Goal: Task Accomplishment & Management: Complete application form

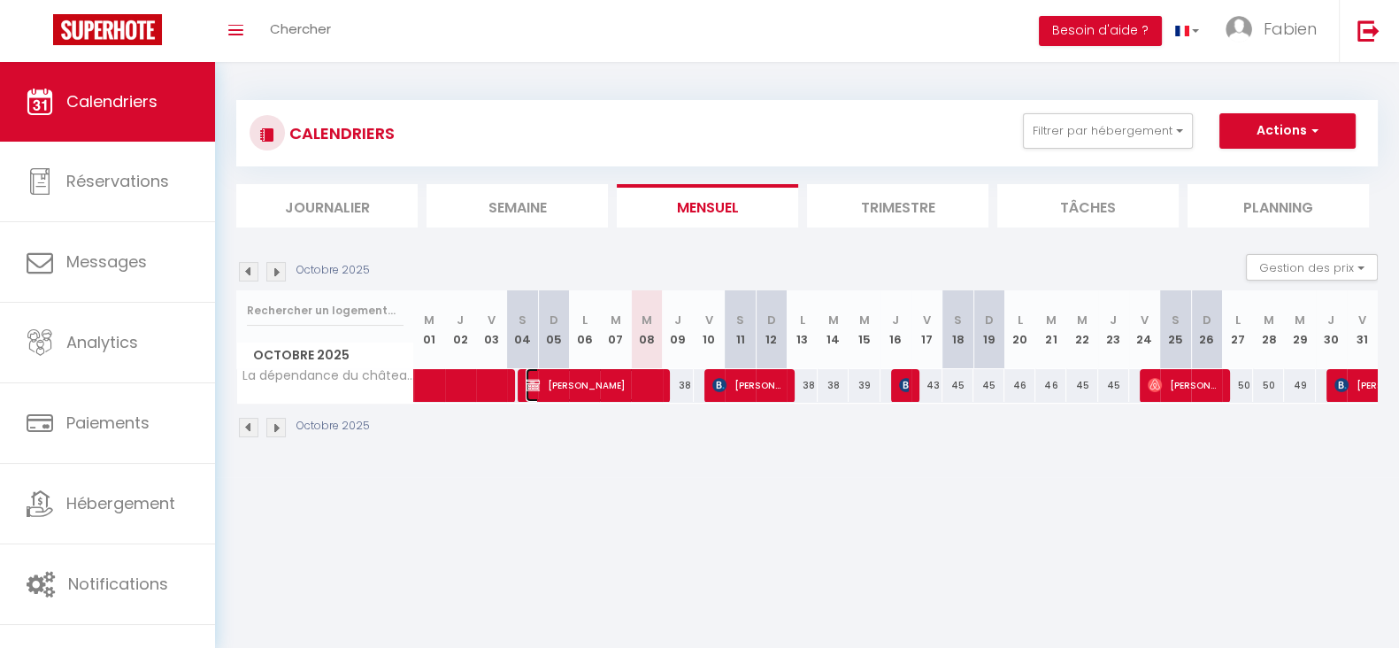
click at [633, 392] on span "[PERSON_NAME]" at bounding box center [593, 385] width 134 height 34
select select "OK"
select select "0"
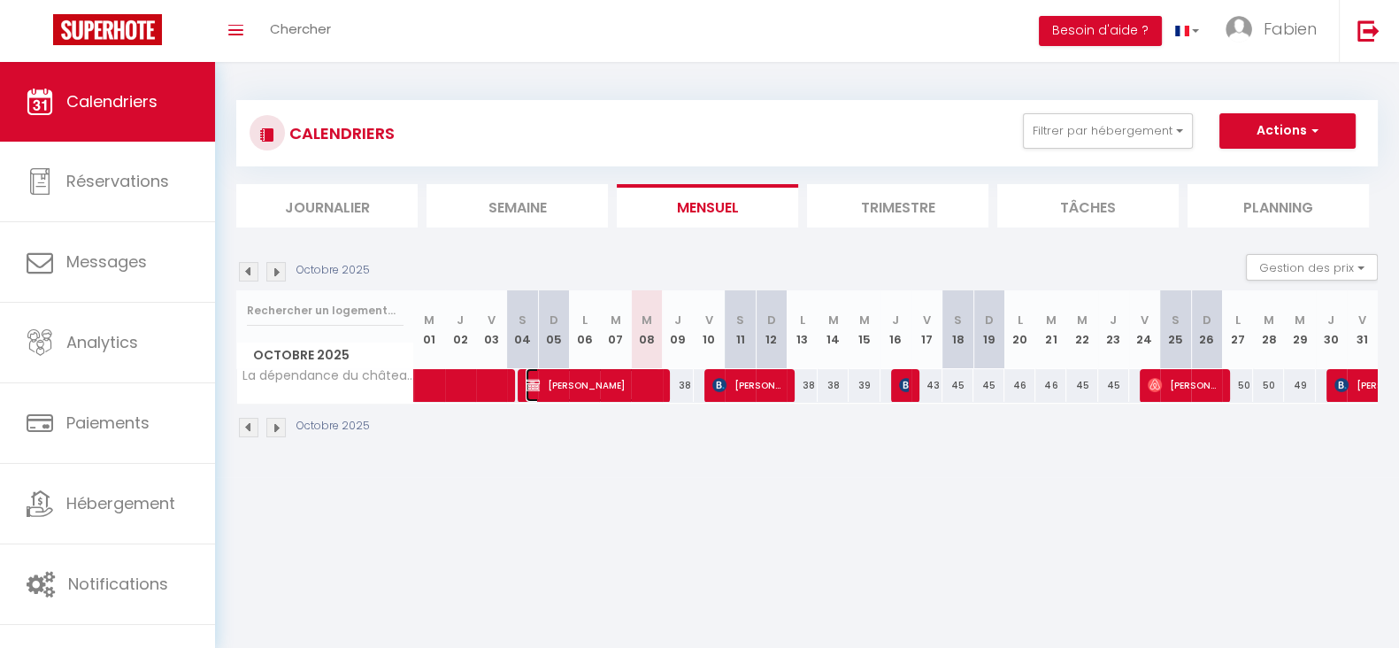
select select "1"
select select
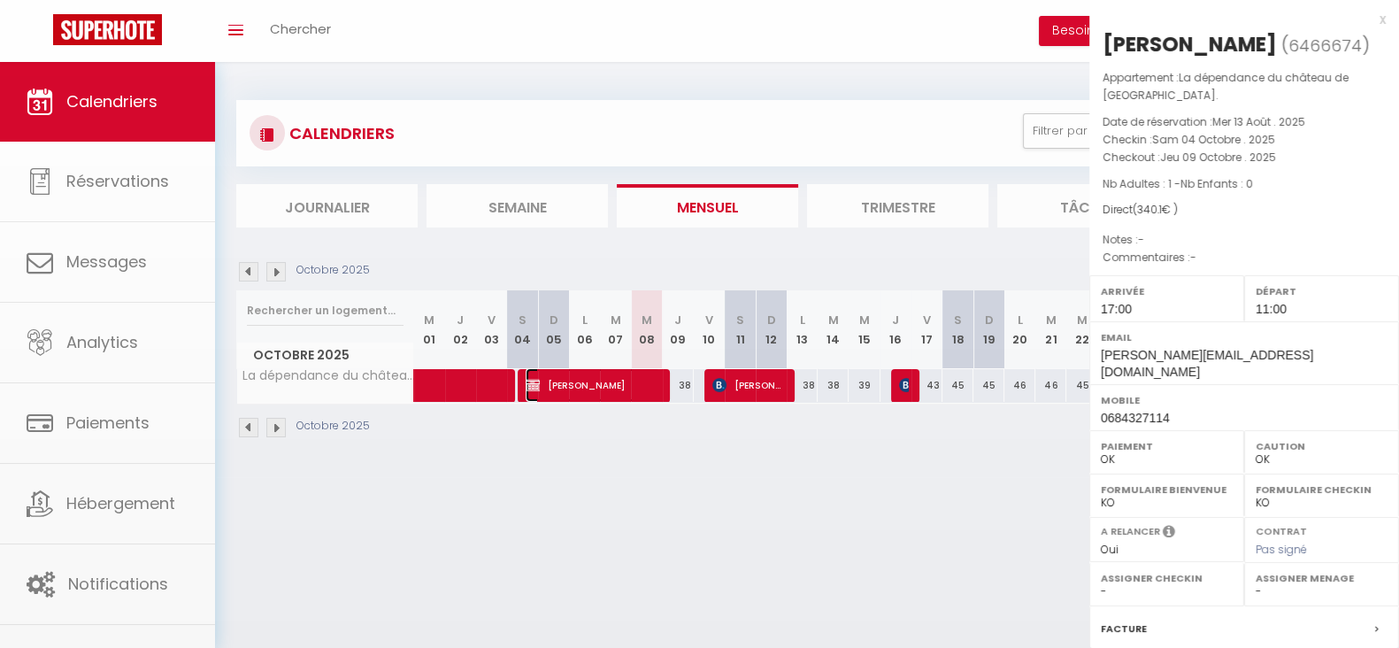
select select "17716"
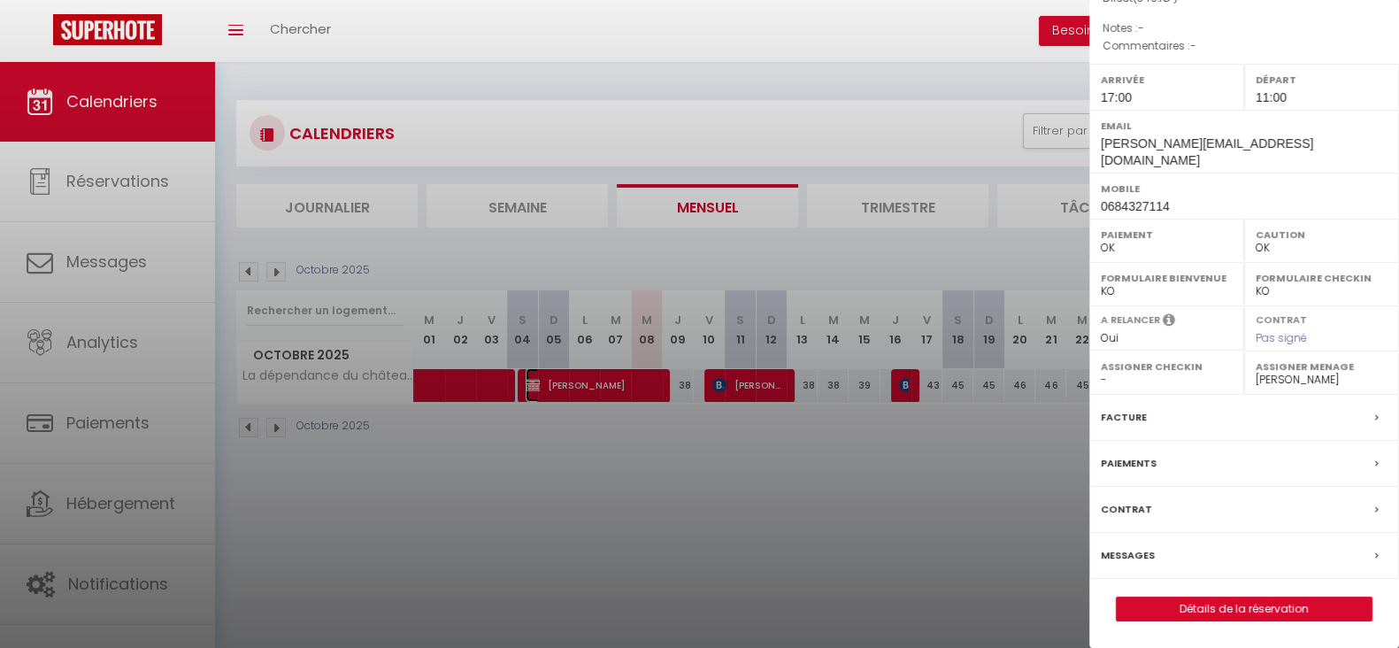
scroll to position [220, 0]
click at [1172, 611] on link "Détails de la réservation" at bounding box center [1243, 608] width 255 height 23
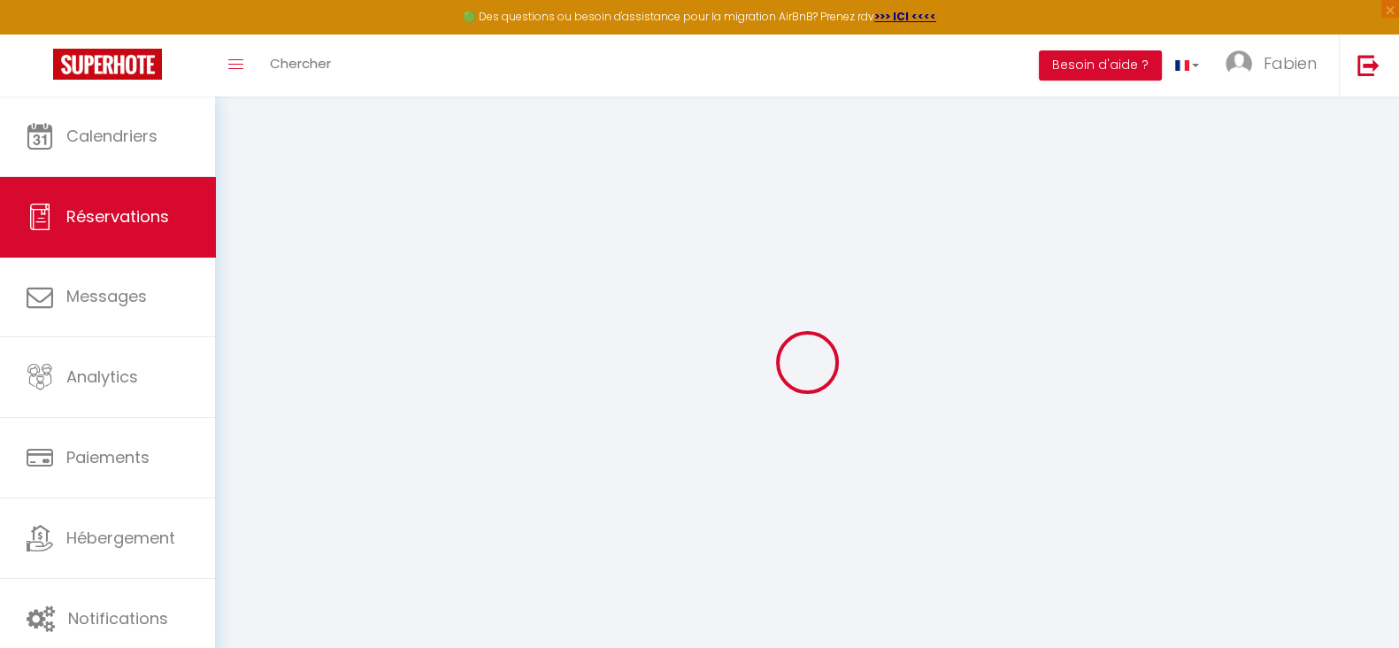
select select
checkbox input "false"
select select
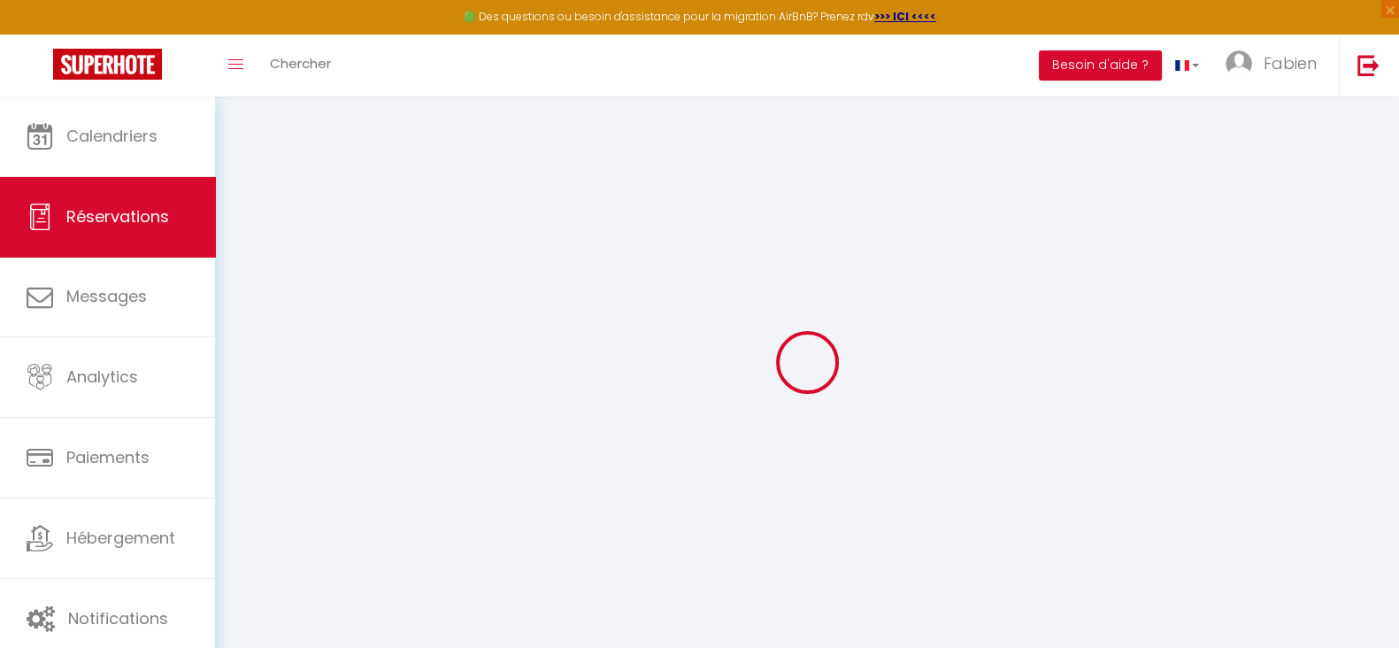
checkbox input "false"
select select
checkbox input "false"
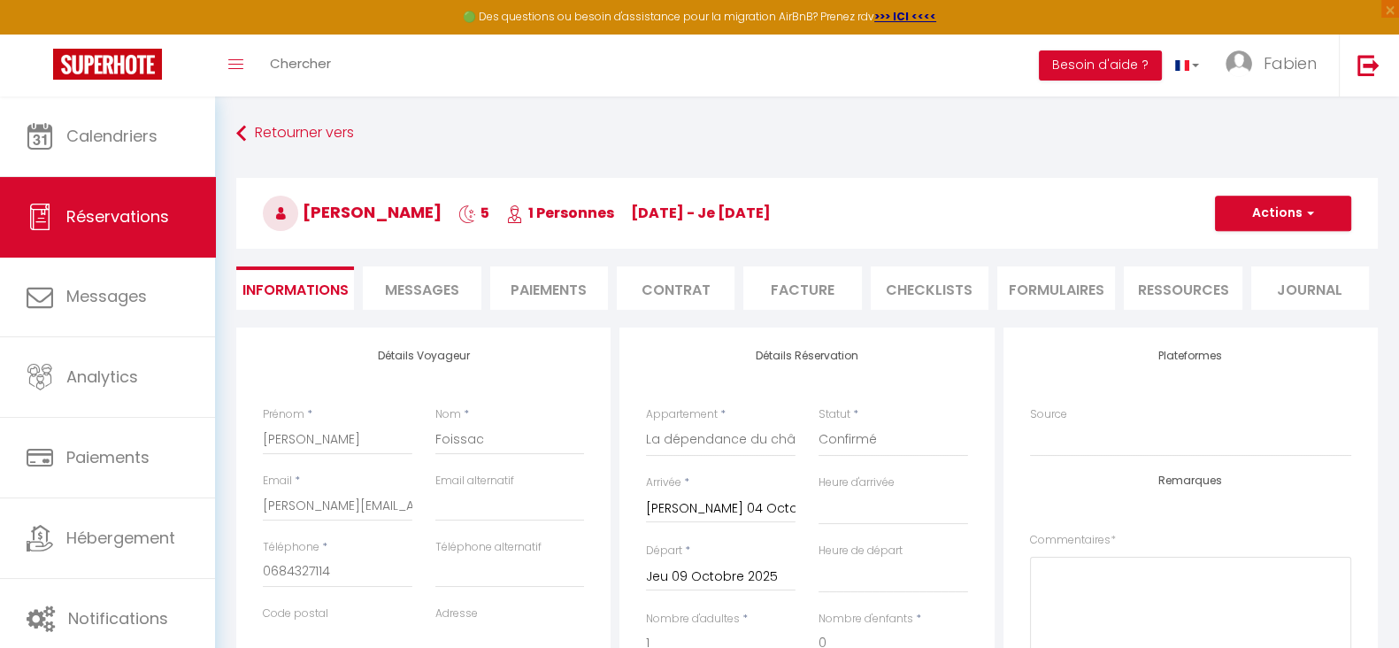
type input "50"
type input "9.1"
select select
checkbox input "false"
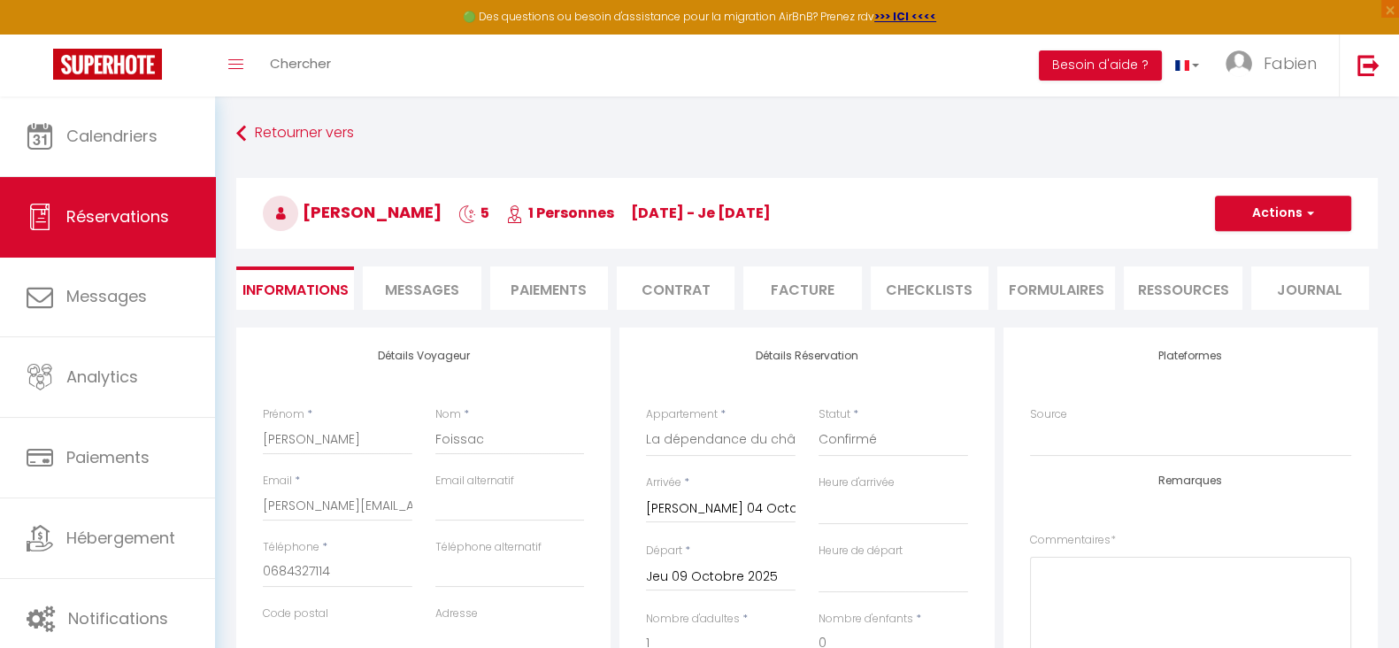
select select "17:00"
select select "11:00"
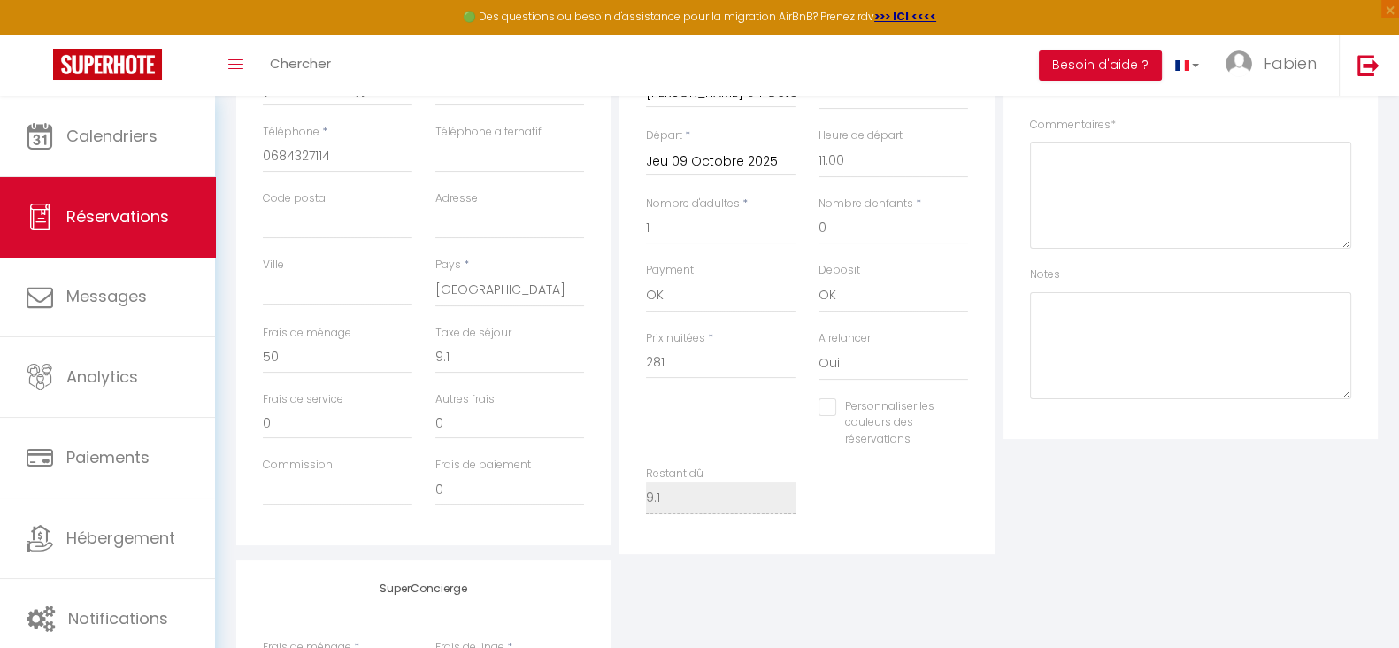
scroll to position [332, 0]
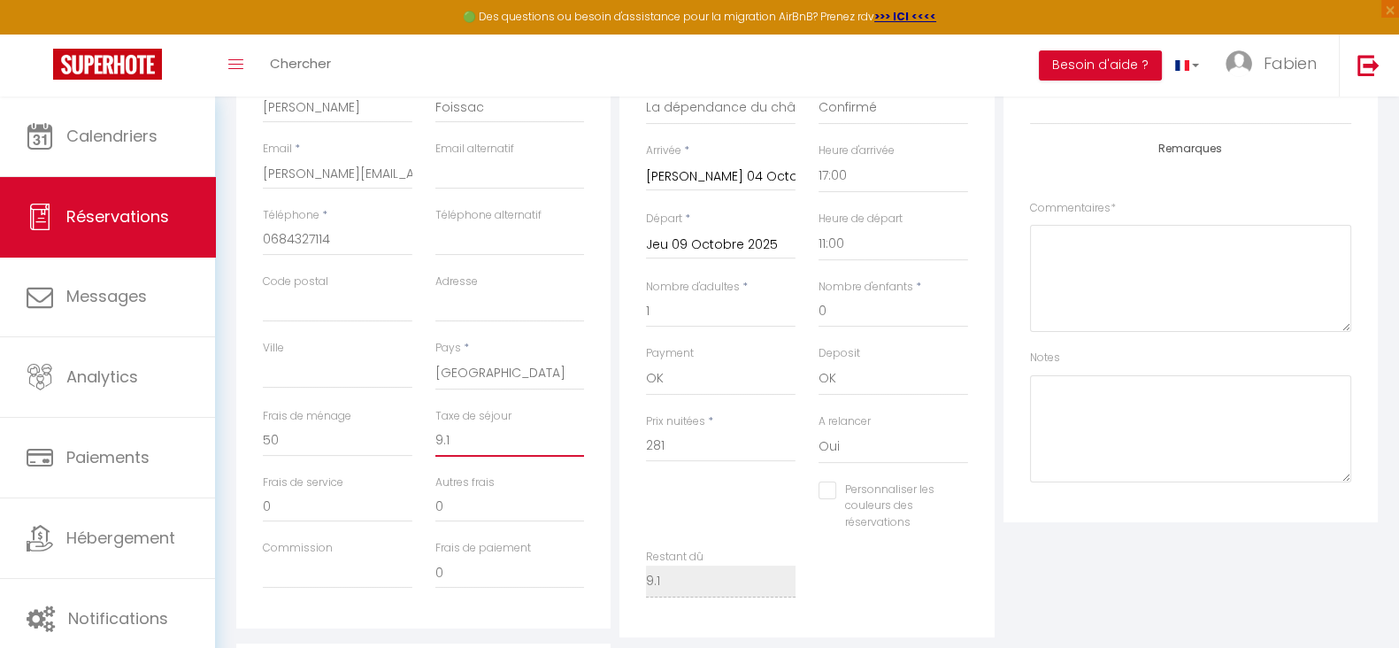
click at [471, 439] on input "9.1" at bounding box center [510, 441] width 150 height 32
drag, startPoint x: 676, startPoint y: 449, endPoint x: 641, endPoint y: 453, distance: 35.7
click at [641, 453] on div "Prix nuitées * 281" at bounding box center [720, 447] width 173 height 68
type input "2"
checkbox input "false"
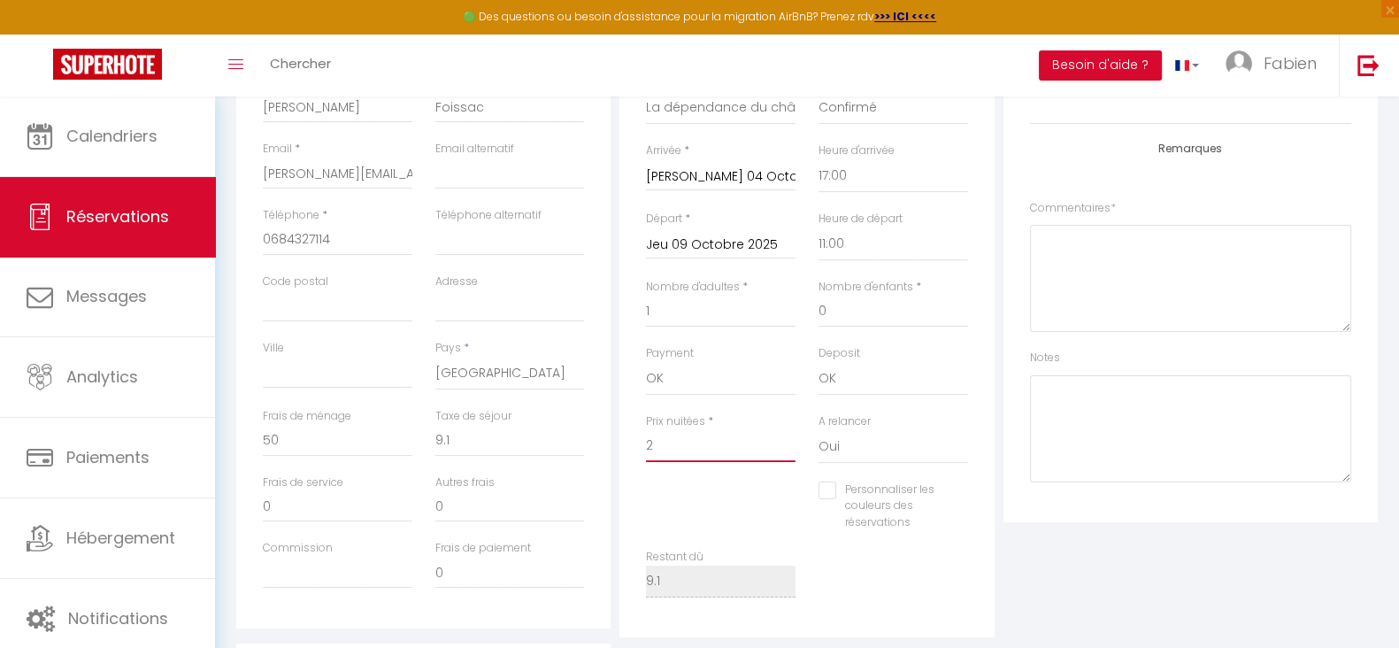
type input "25"
checkbox input "false"
type input "252"
checkbox input "false"
type input "252,"
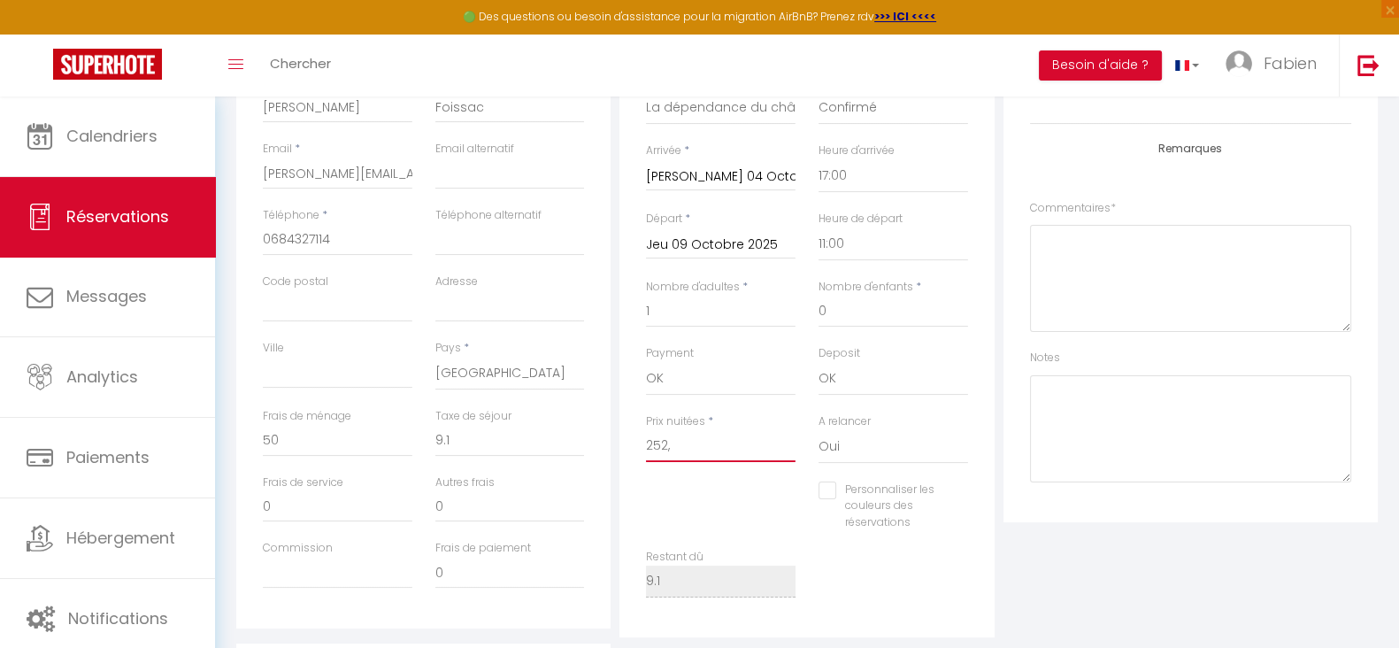
checkbox input "false"
type input "252,5"
checkbox input "false"
type input "252,50"
checkbox input "false"
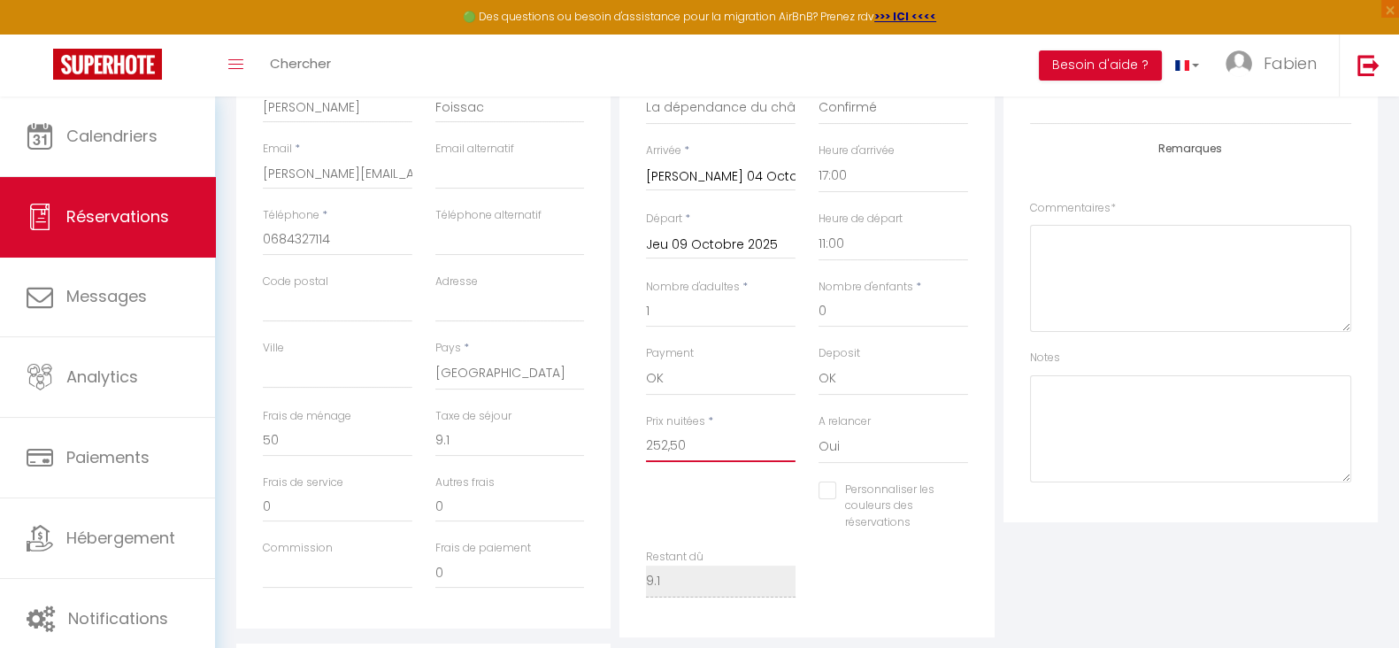
type input "252,50"
type input "0"
checkbox input "false"
click at [690, 482] on div "Personnaliser les couleurs des réservations #D7092E" at bounding box center [806, 515] width 345 height 68
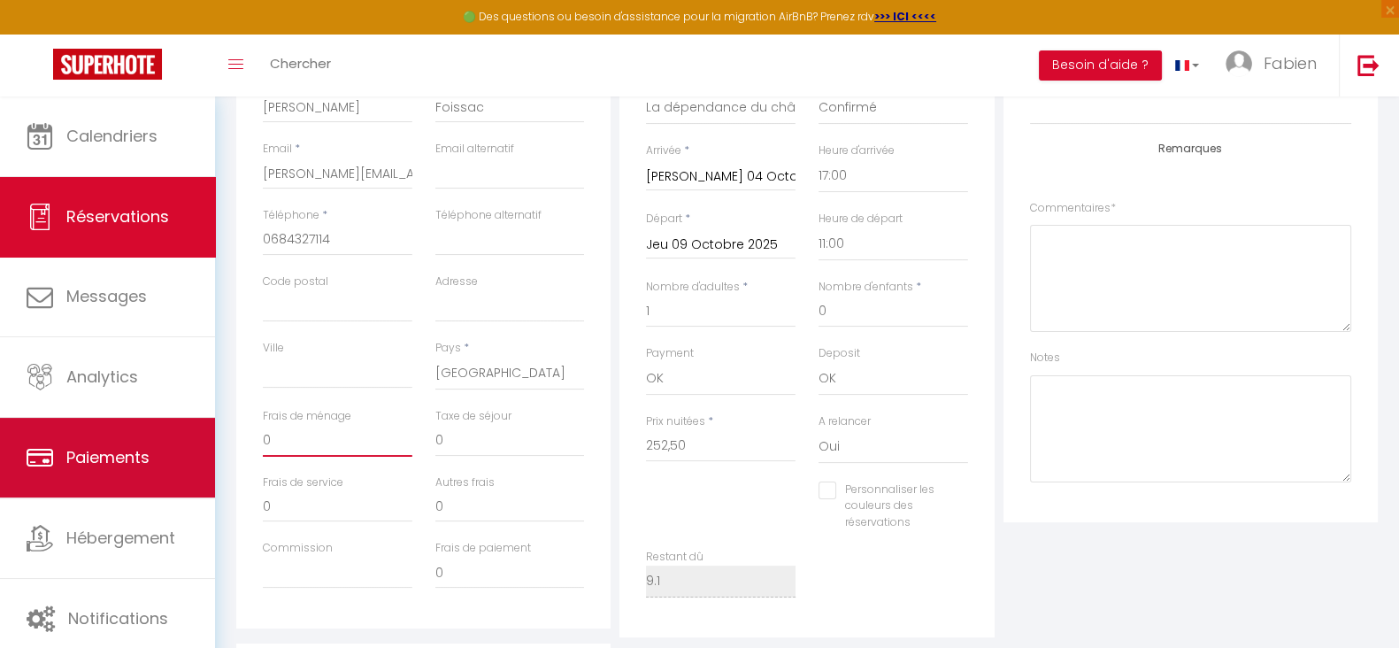
drag, startPoint x: 318, startPoint y: 444, endPoint x: 207, endPoint y: 447, distance: 111.5
click at [207, 447] on div "🟢 Des questions ou besoin d'assistance pour la migration AirBnB? Prenez rdv >>>…" at bounding box center [699, 383] width 1399 height 1236
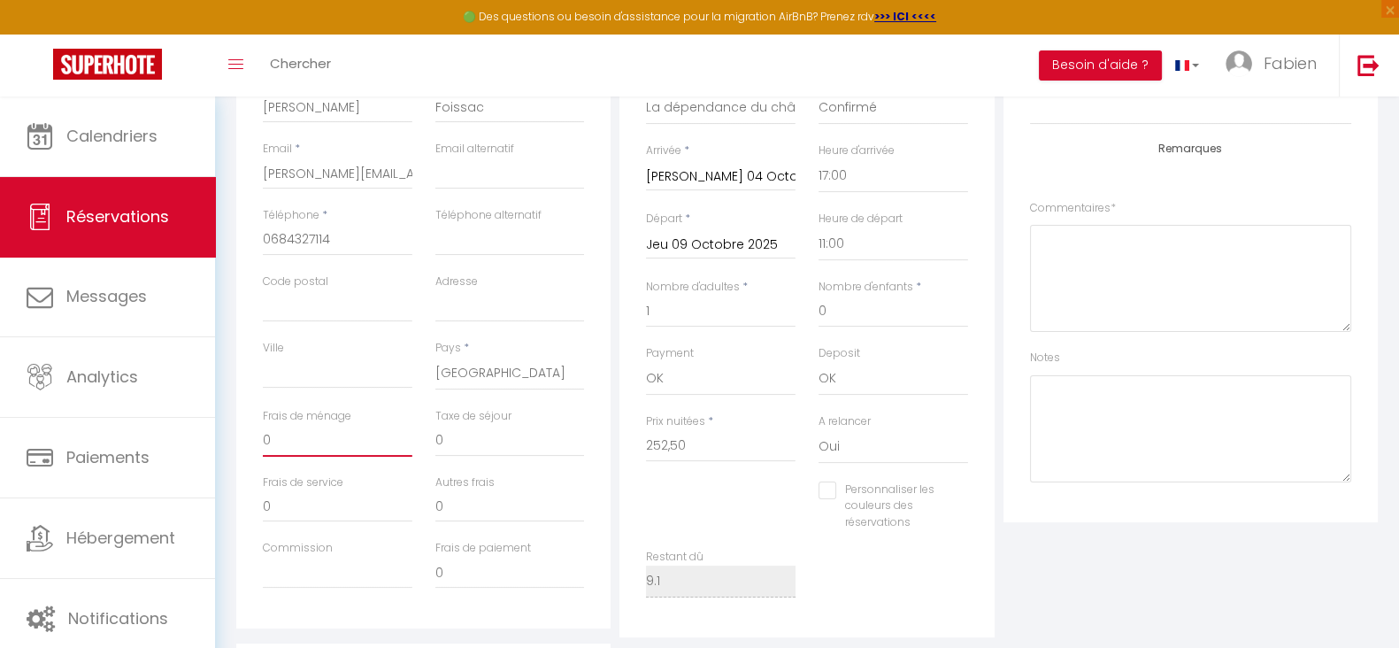
click at [291, 442] on input "0" at bounding box center [338, 441] width 150 height 32
drag, startPoint x: 291, startPoint y: 442, endPoint x: 266, endPoint y: 434, distance: 26.3
click at [266, 434] on input "0" at bounding box center [338, 441] width 150 height 32
type input "5"
checkbox input "false"
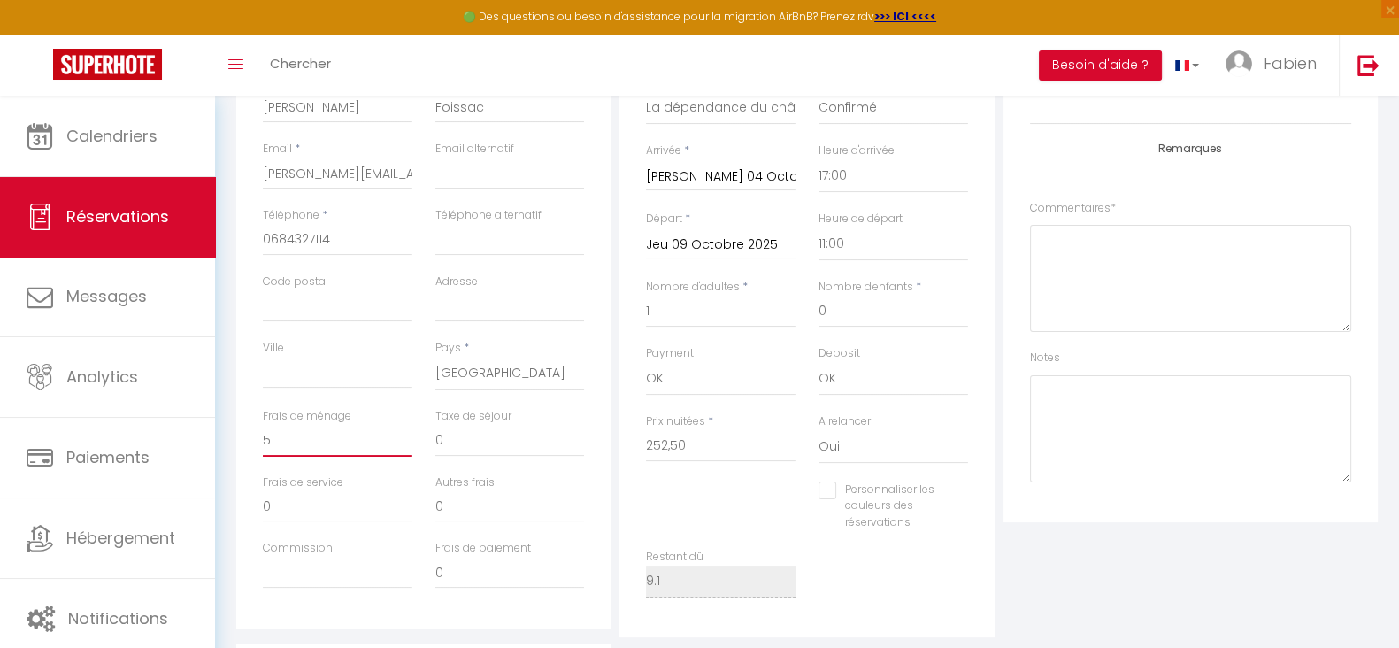
type input "50"
checkbox input "false"
type input "50"
click at [1134, 612] on div "Plateformes Source Direct [DOMAIN_NAME] [DOMAIN_NAME] Chalet montagne Expedia G…" at bounding box center [1190, 316] width 383 height 641
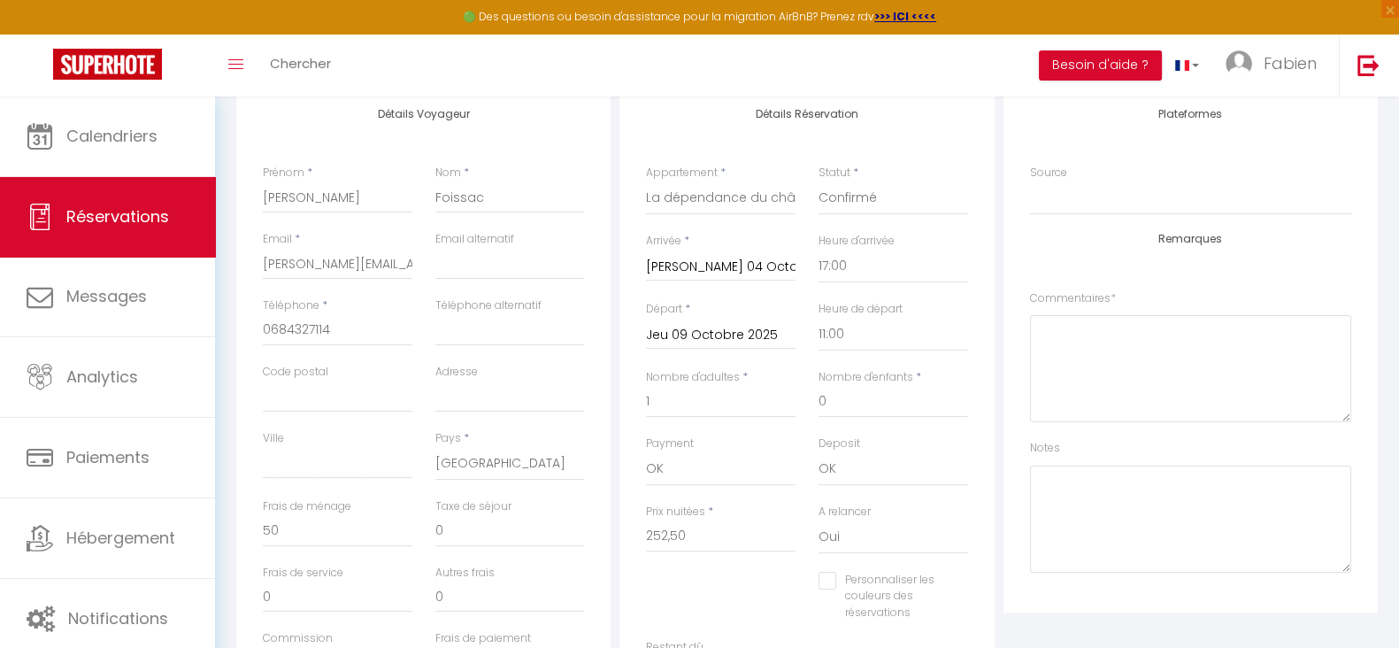
scroll to position [463, 0]
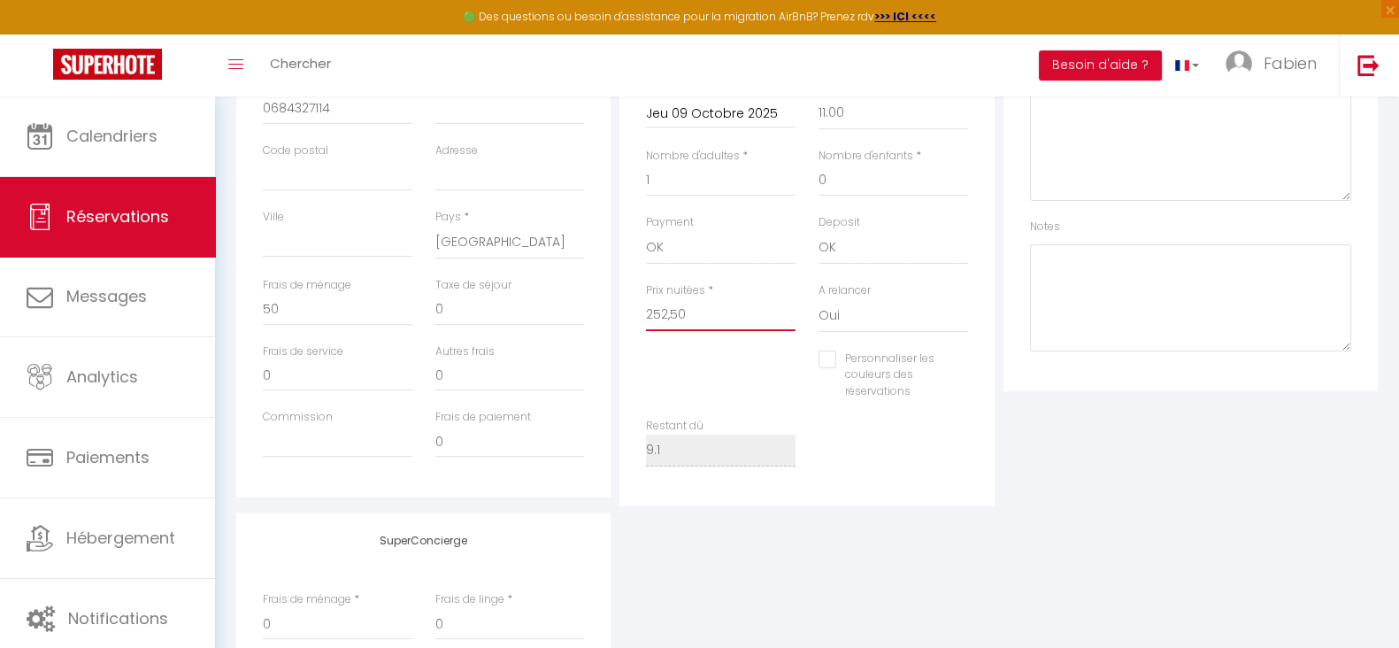
click at [671, 315] on input "252,50" at bounding box center [721, 315] width 150 height 32
type input "25250"
checkbox input "false"
type input "252.50"
checkbox input "false"
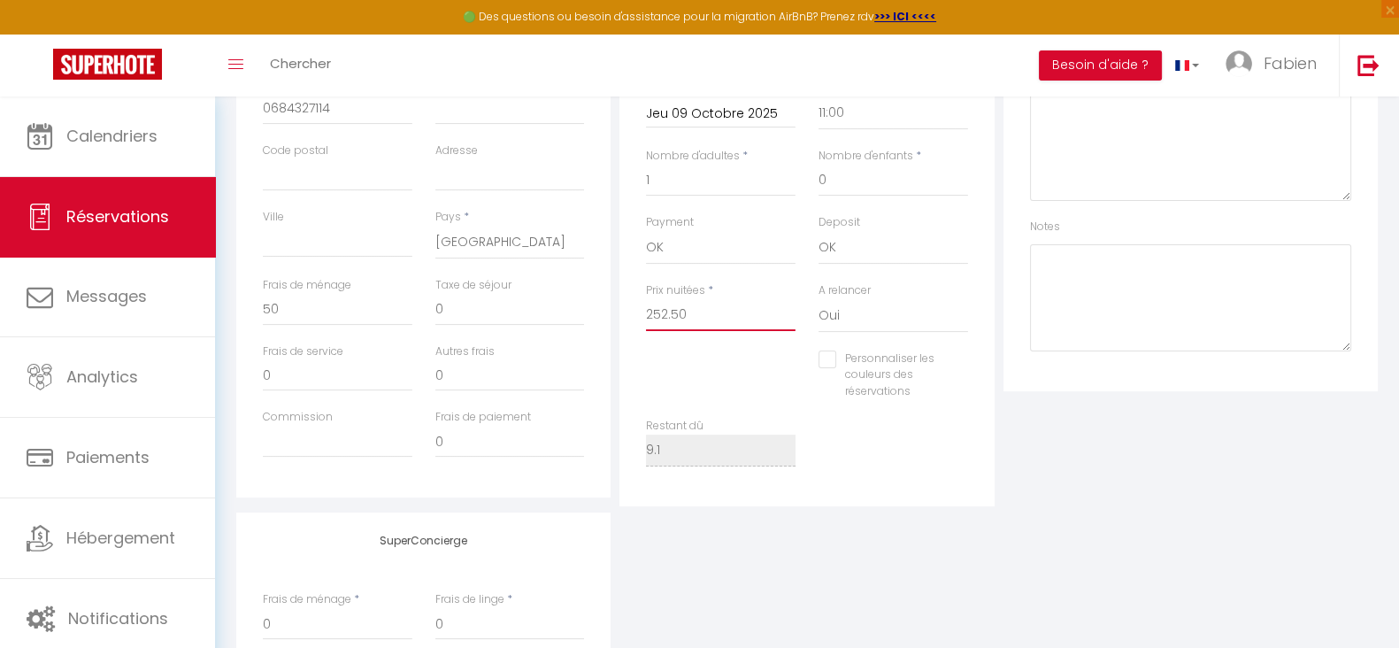
type input "252.50"
type input "0"
checkbox input "false"
click at [976, 510] on div "Détails Voyageur Prénom * [PERSON_NAME] * Foissac Email * [PERSON_NAME][EMAIL_A…" at bounding box center [806, 310] width 1141 height 890
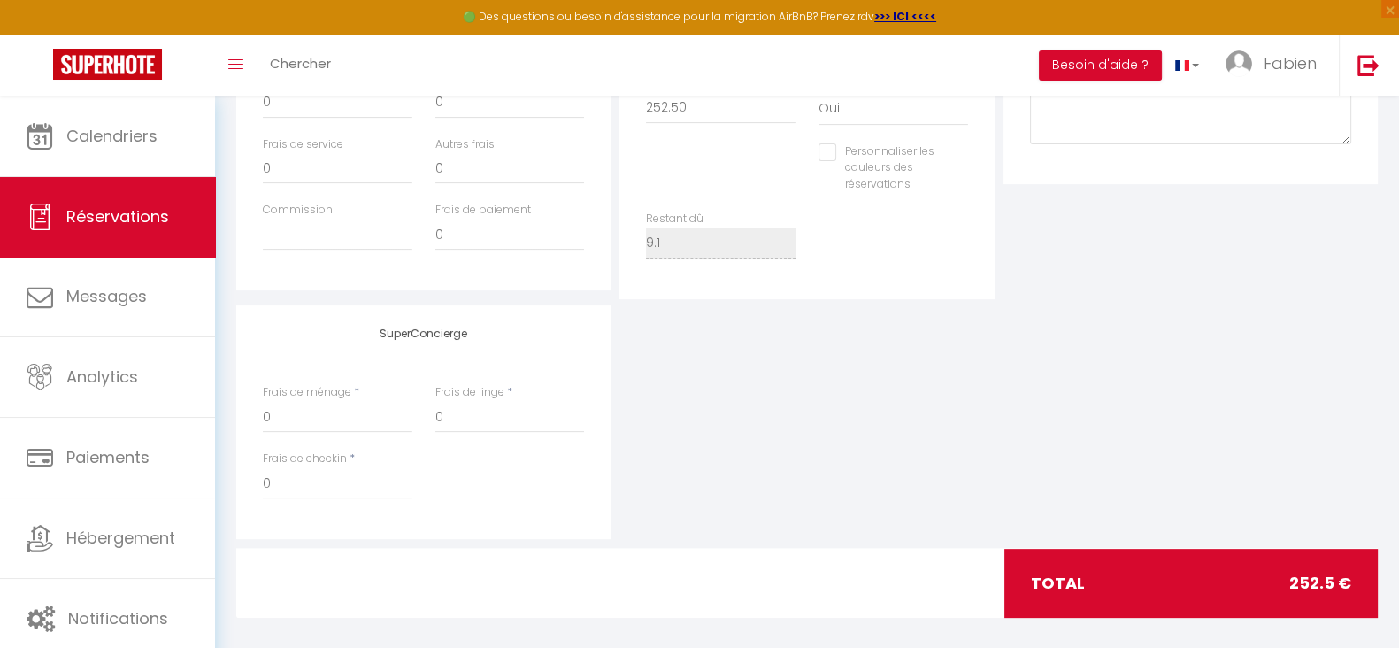
scroll to position [684, 0]
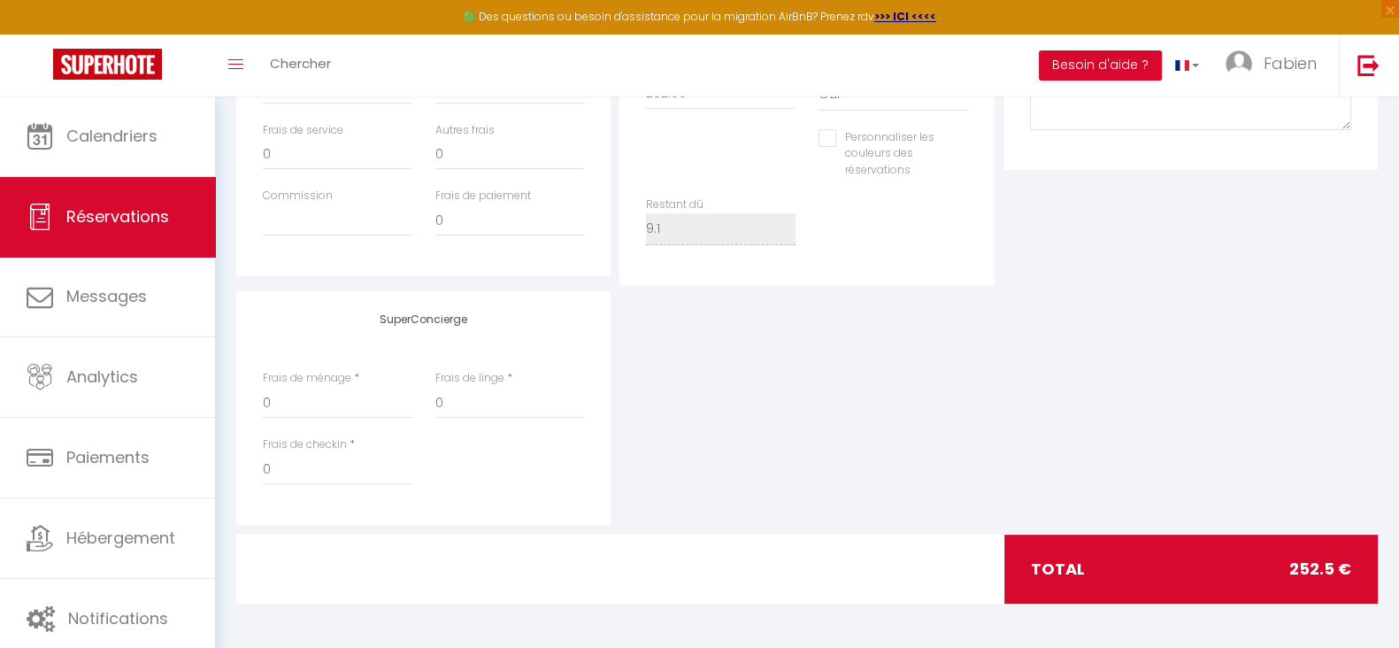
click at [815, 462] on div "SuperConcierge Frais de ménage * 0 Frais de linge * 0 Frais de checkin * 0" at bounding box center [807, 408] width 1150 height 234
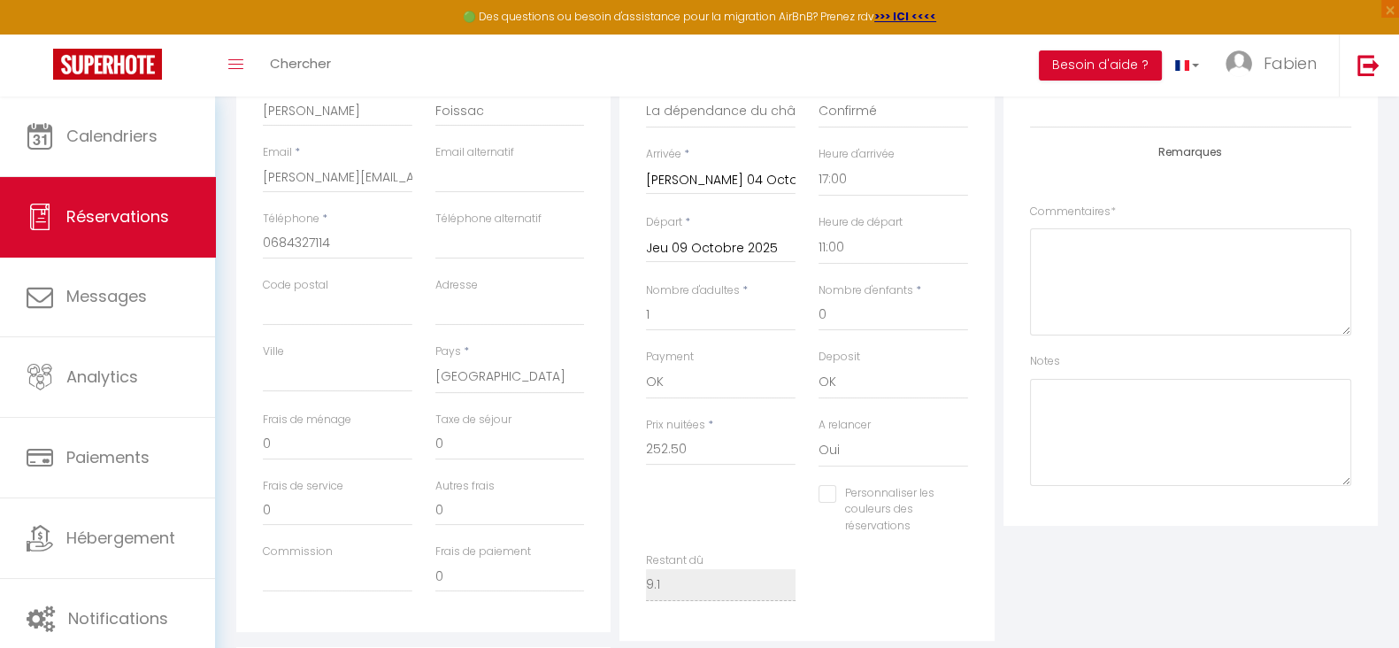
scroll to position [463, 0]
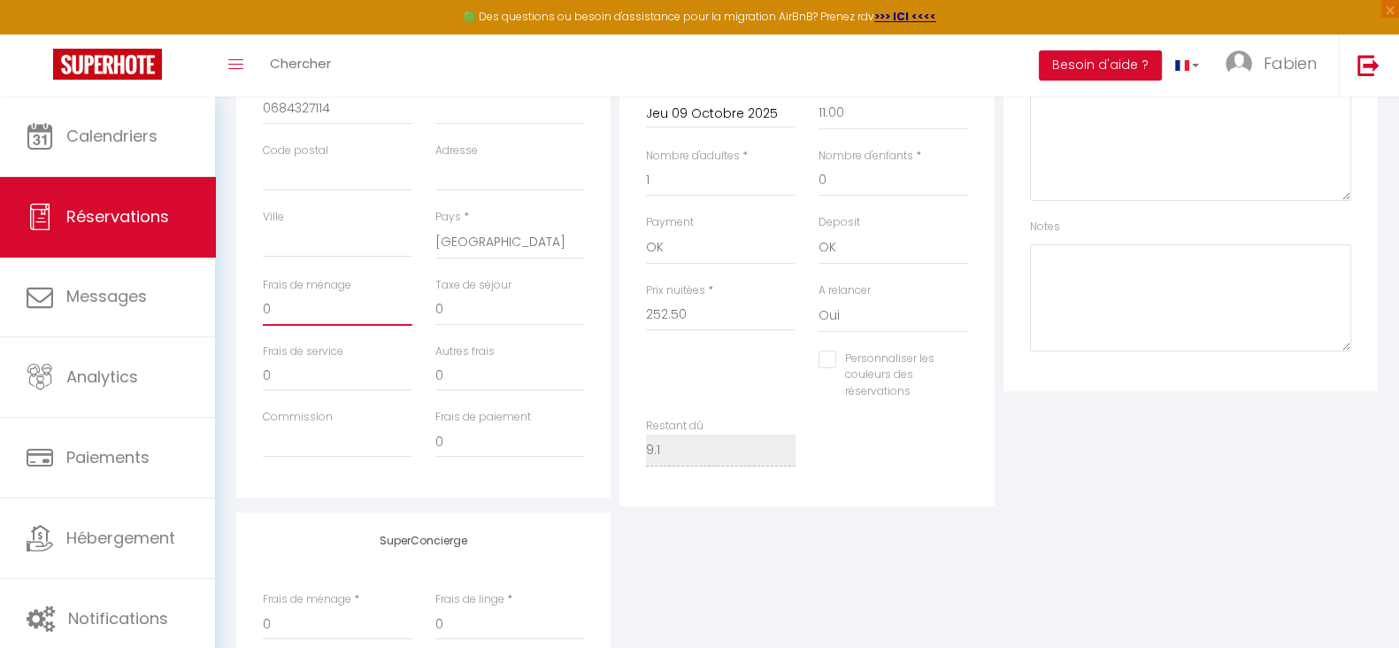
click at [297, 308] on input "0" at bounding box center [338, 310] width 150 height 32
checkbox input "false"
type input "5"
checkbox input "false"
type input "50"
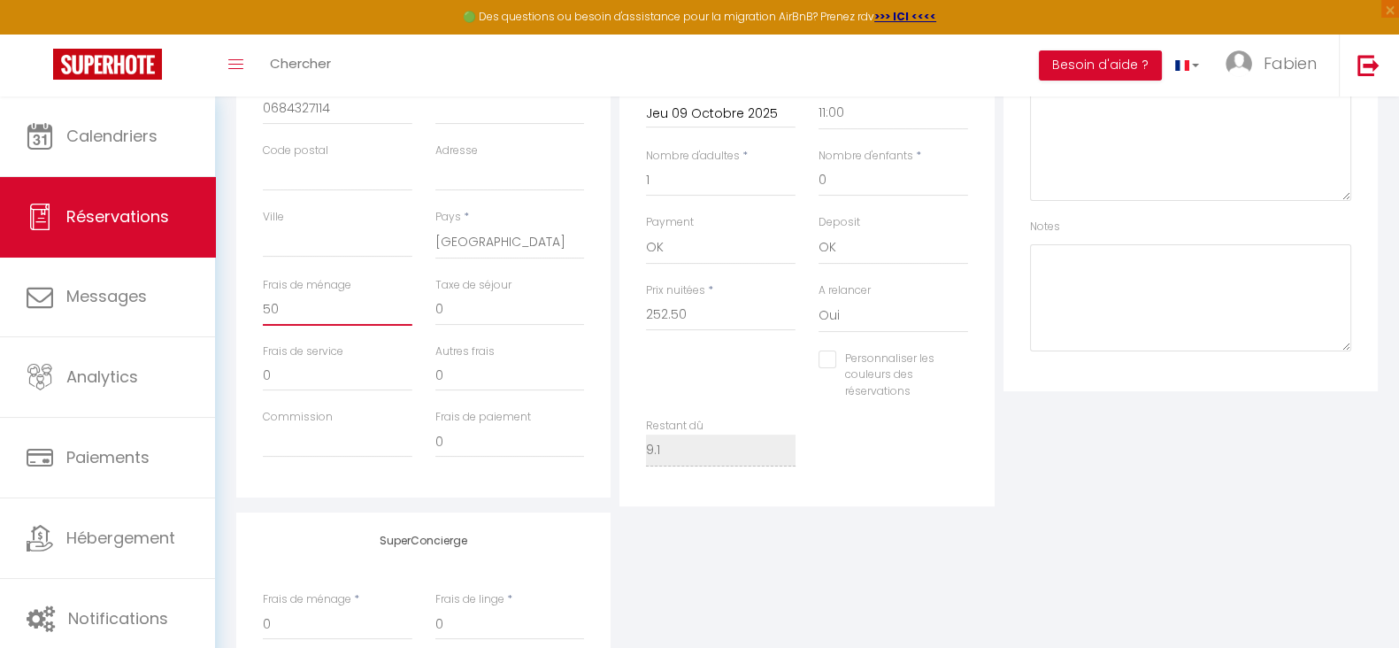
checkbox input "false"
type input "50"
click at [858, 578] on div "SuperConcierge Frais de ménage * 0 Frais de linge * 0 Frais de checkin * 0" at bounding box center [807, 629] width 1150 height 234
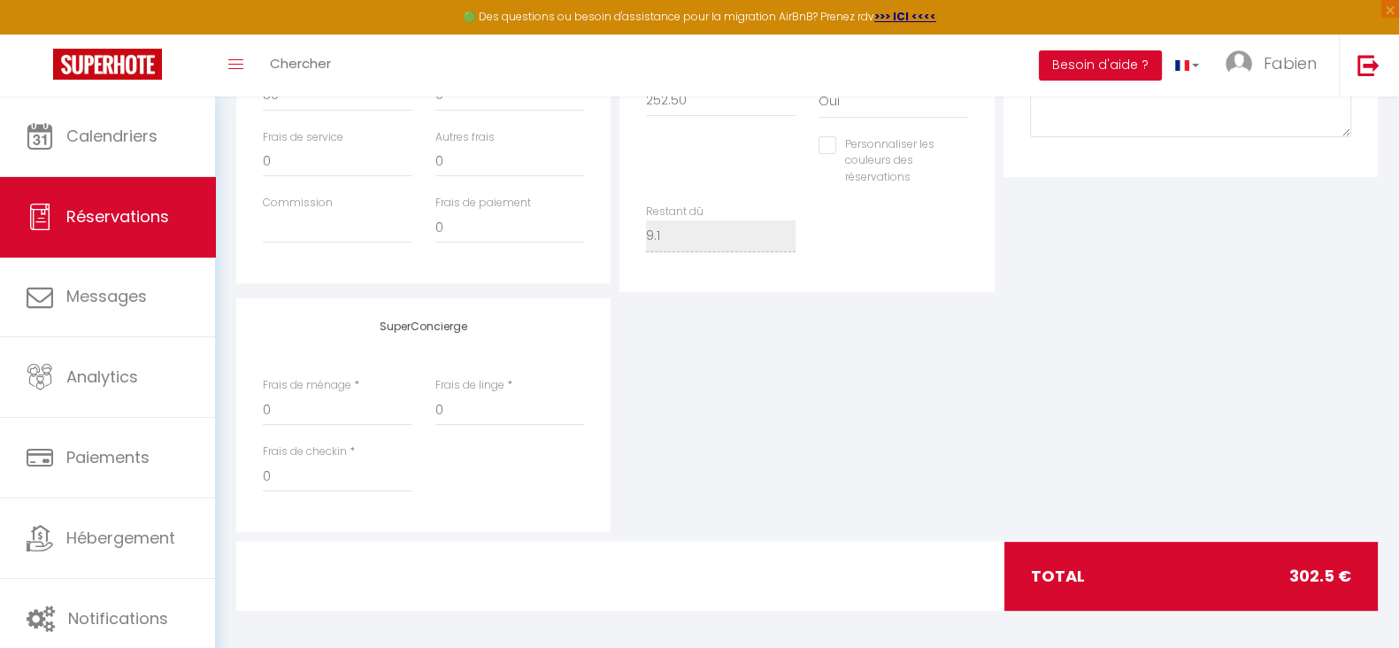
scroll to position [684, 0]
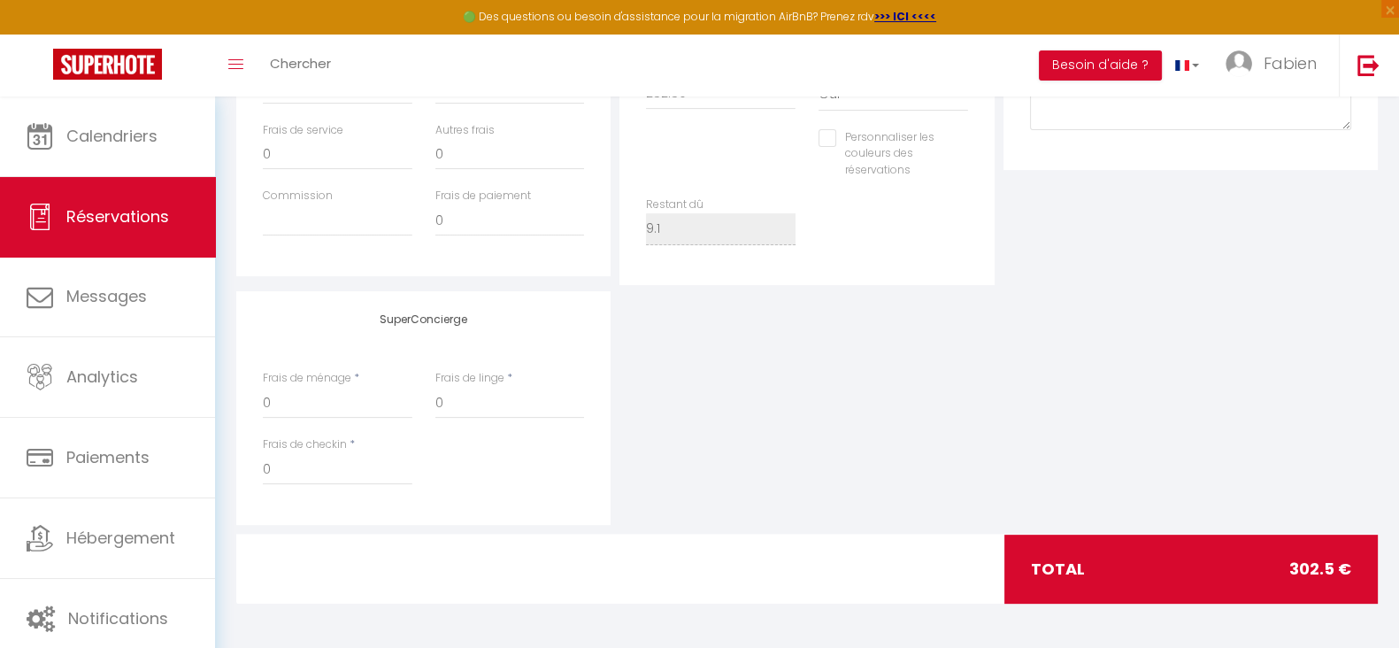
click at [756, 418] on div "SuperConcierge Frais de ménage * 0 Frais de linge * 0 Frais de checkin * 0" at bounding box center [807, 408] width 1150 height 234
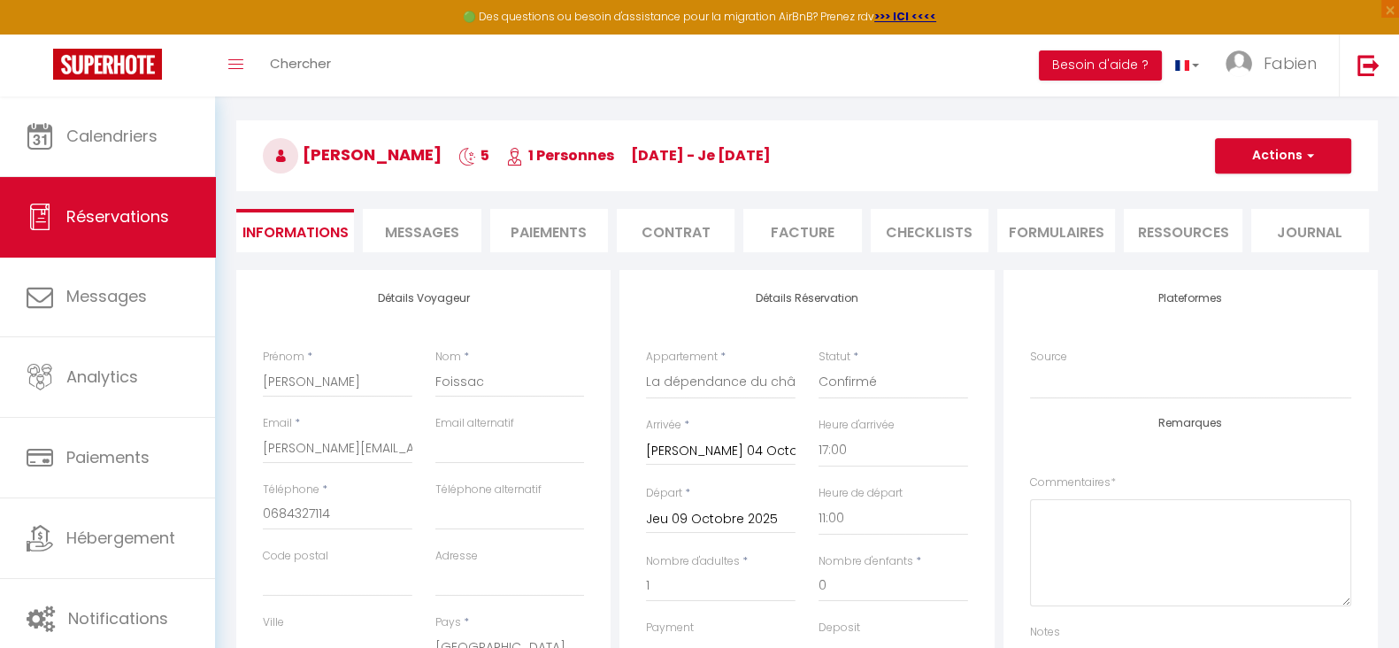
scroll to position [0, 0]
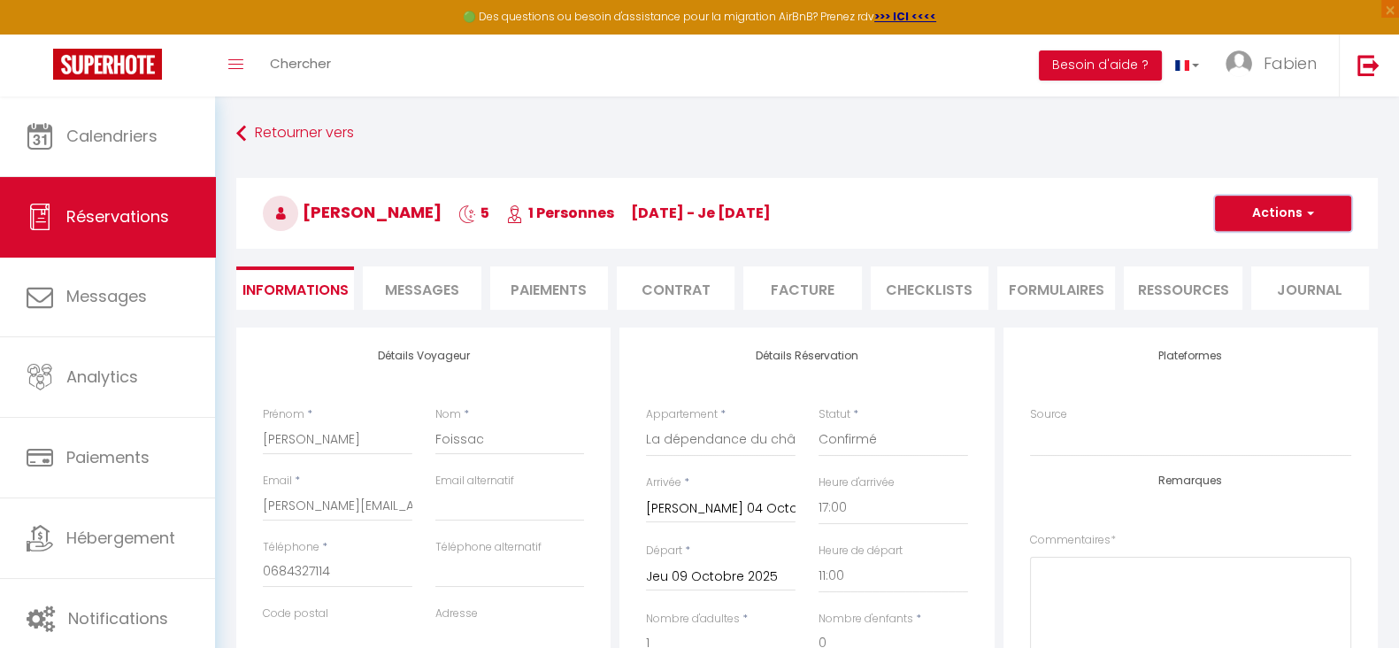
click at [1250, 224] on button "Actions" at bounding box center [1283, 213] width 136 height 35
click at [1228, 254] on link "Enregistrer" at bounding box center [1265, 252] width 140 height 23
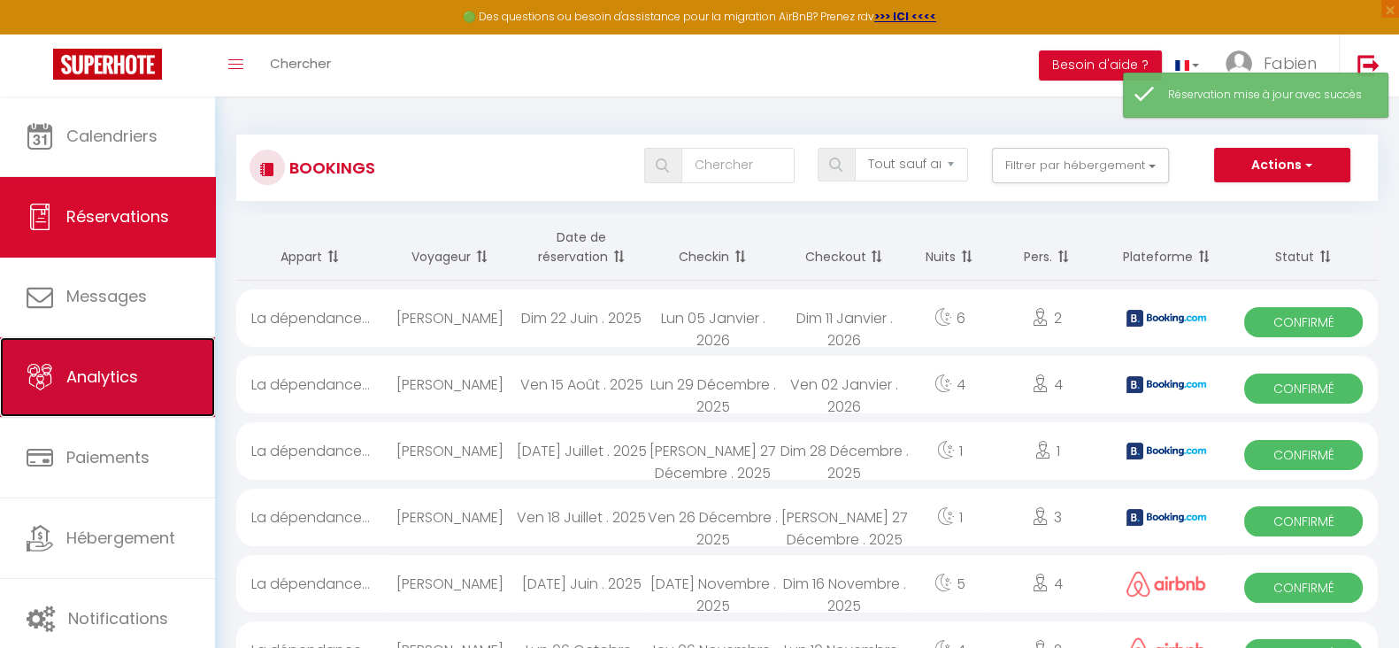
click at [115, 397] on link "Analytics" at bounding box center [107, 377] width 215 height 80
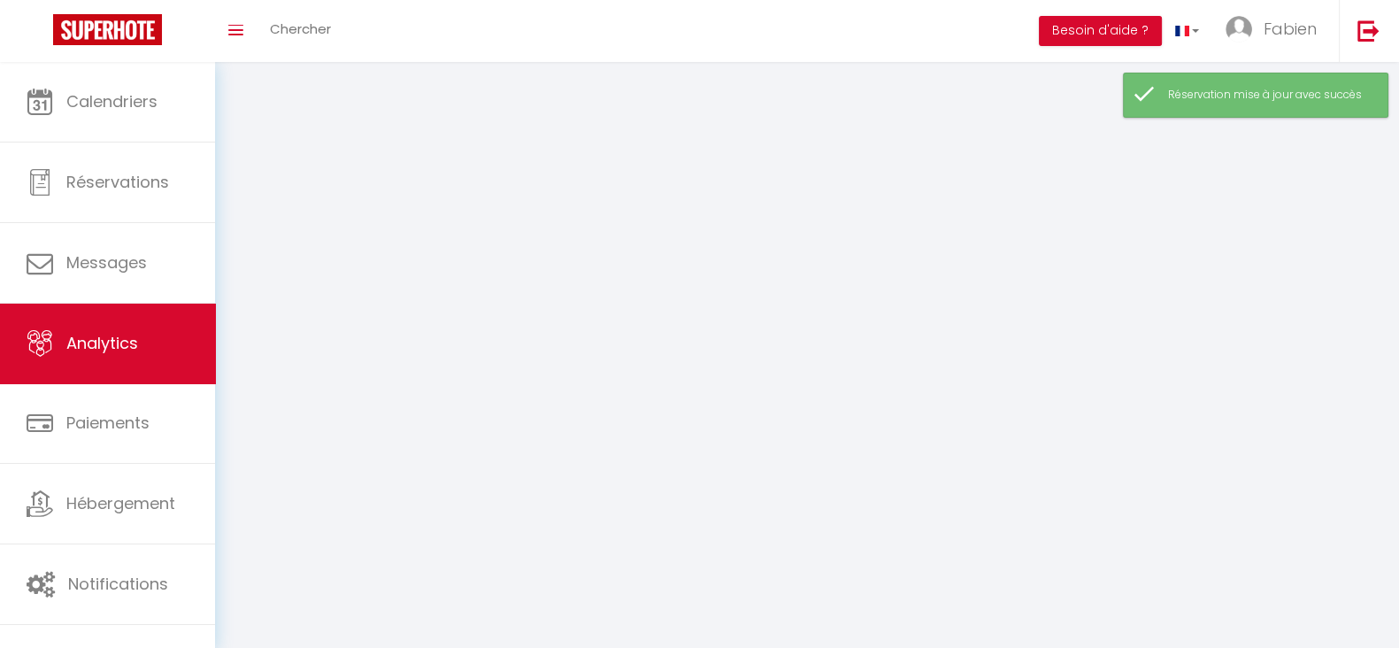
select select "2025"
select select "10"
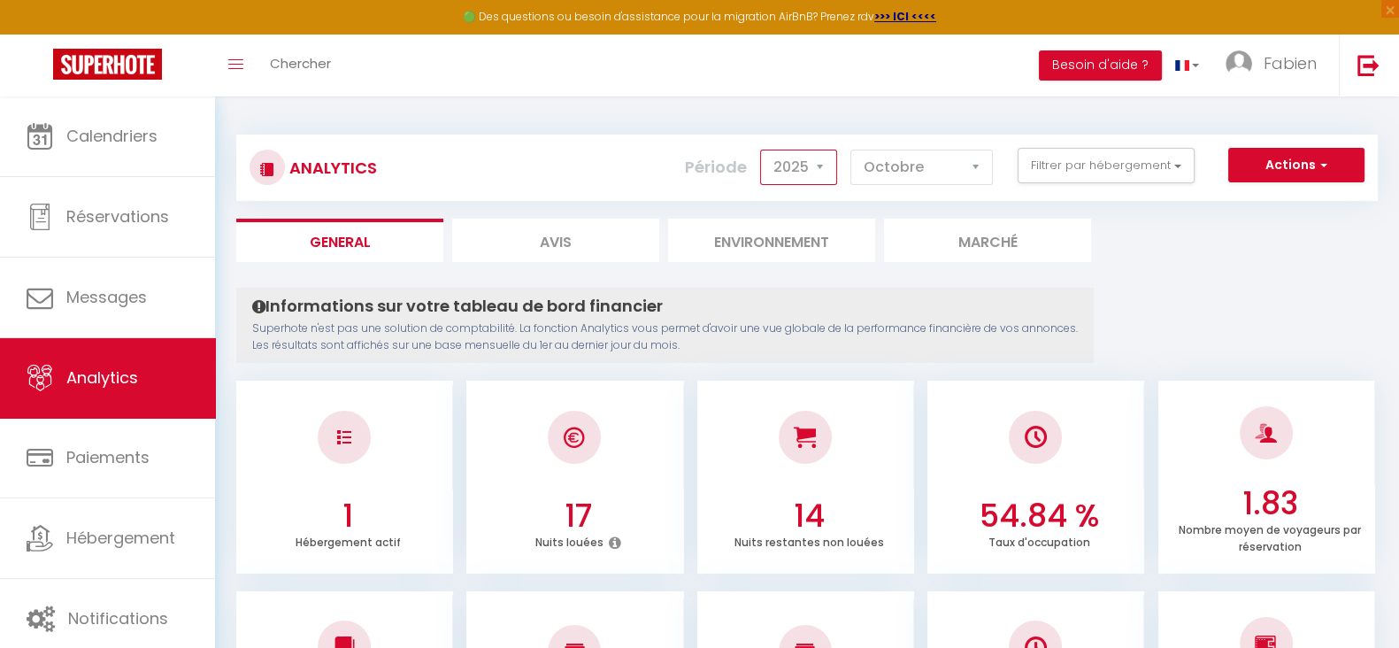
click at [815, 173] on select "2014 2015 2016 2017 2018 2019 2020 2021 2022 2023 2024 2025 2026 2027" at bounding box center [798, 167] width 77 height 35
select select "2024"
click at [765, 150] on select "2014 2015 2016 2017 2018 2019 2020 2021 2022 2023 2024 2025 2026 2027" at bounding box center [798, 167] width 77 height 35
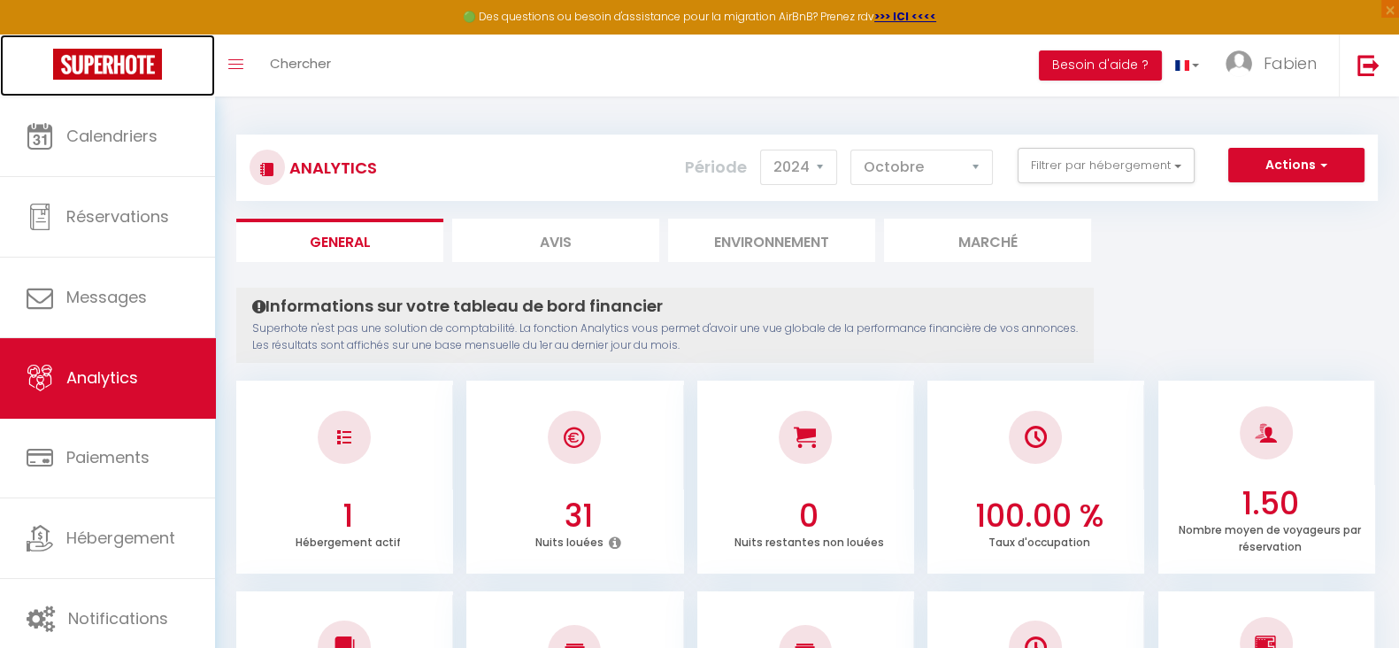
click at [127, 61] on img at bounding box center [107, 64] width 109 height 31
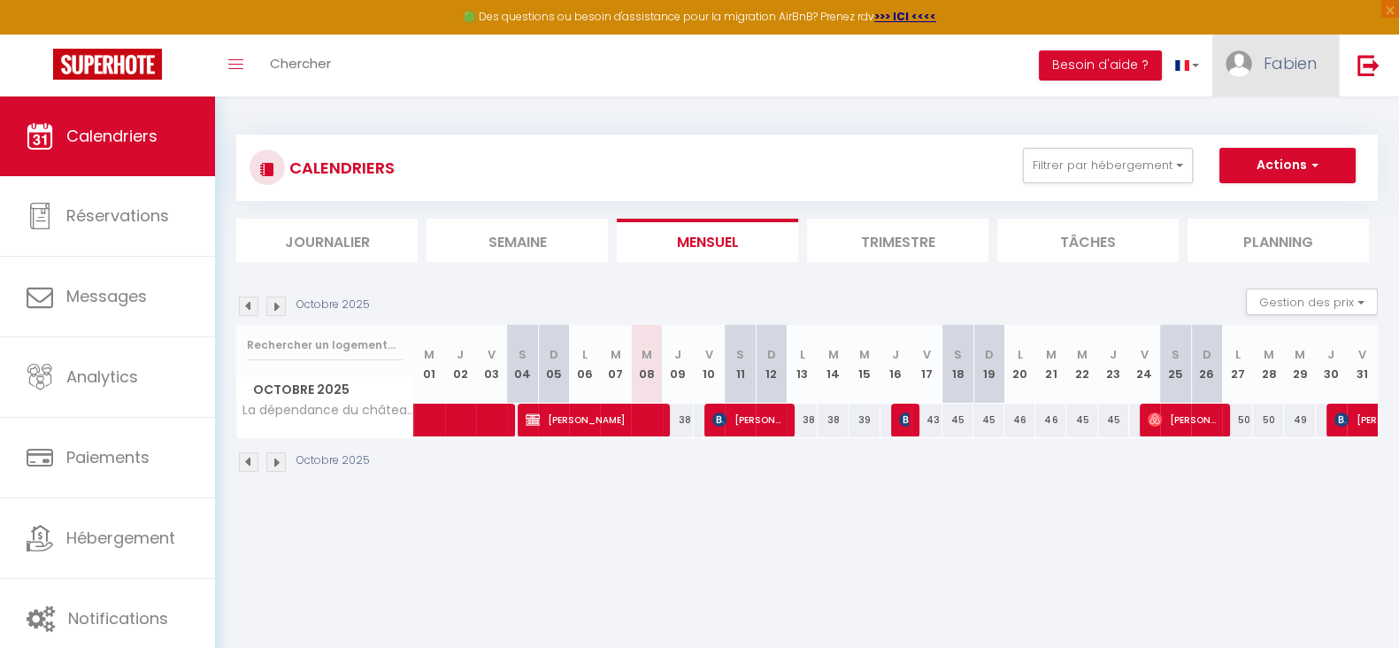
click at [1282, 64] on span "Fabien" at bounding box center [1289, 63] width 53 height 22
click at [1286, 166] on button "Actions" at bounding box center [1287, 165] width 136 height 35
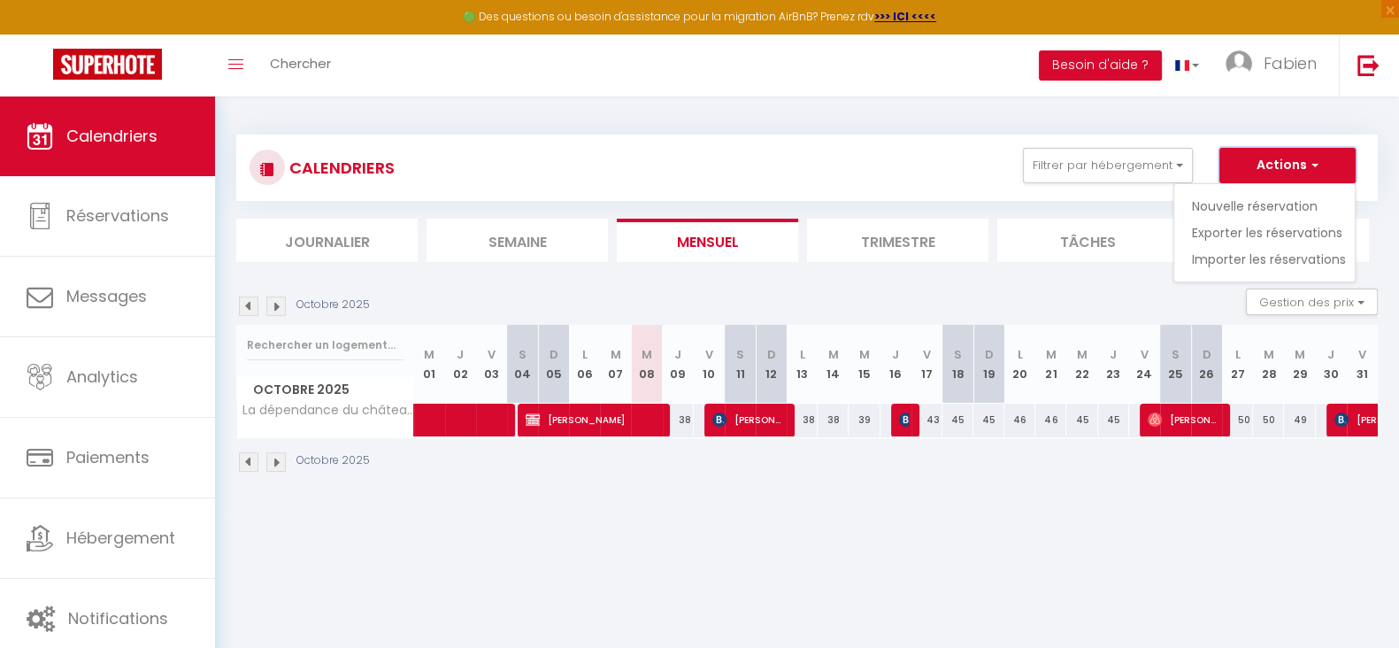
click at [1286, 166] on button "Actions" at bounding box center [1287, 165] width 136 height 35
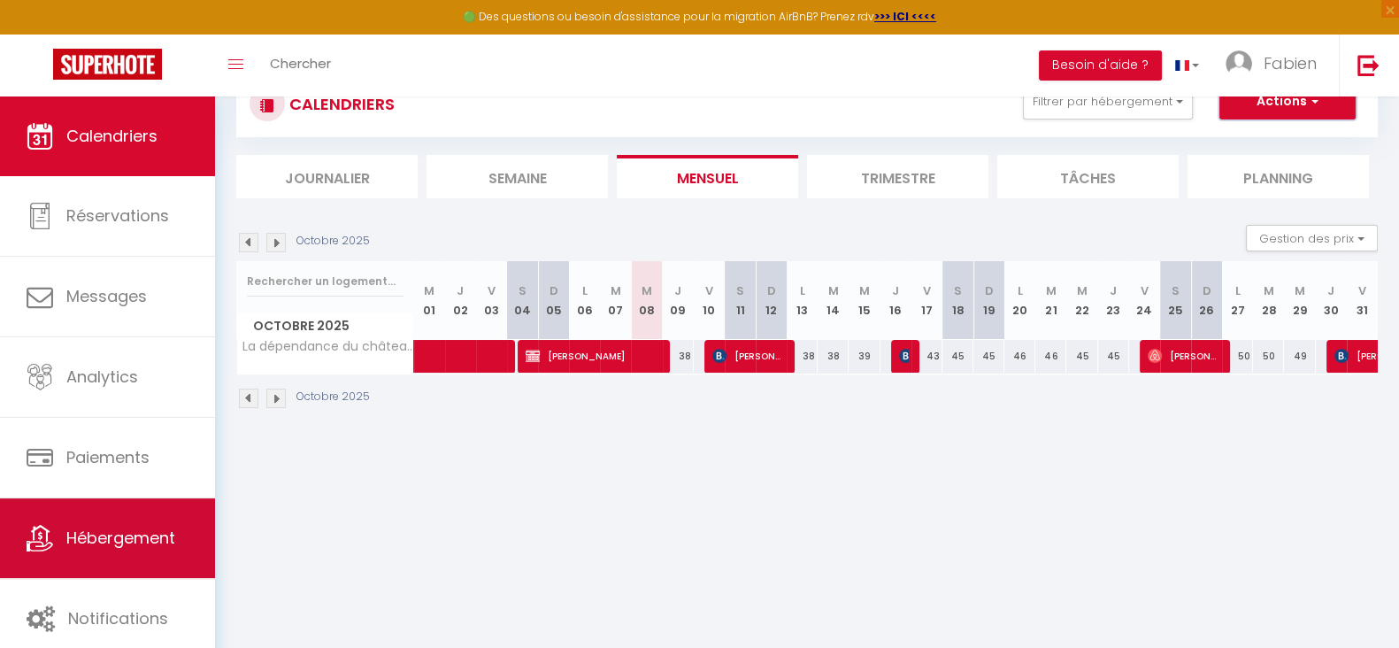
scroll to position [96, 0]
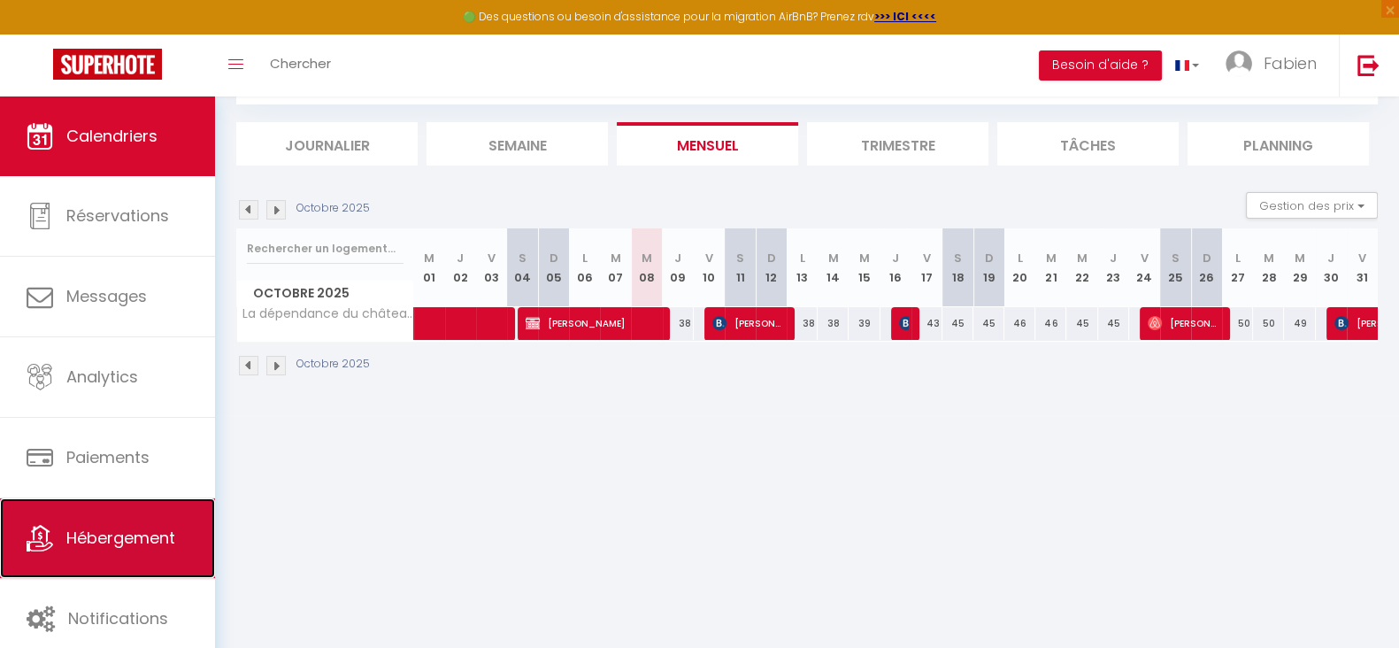
click at [97, 518] on link "Hébergement" at bounding box center [107, 538] width 215 height 80
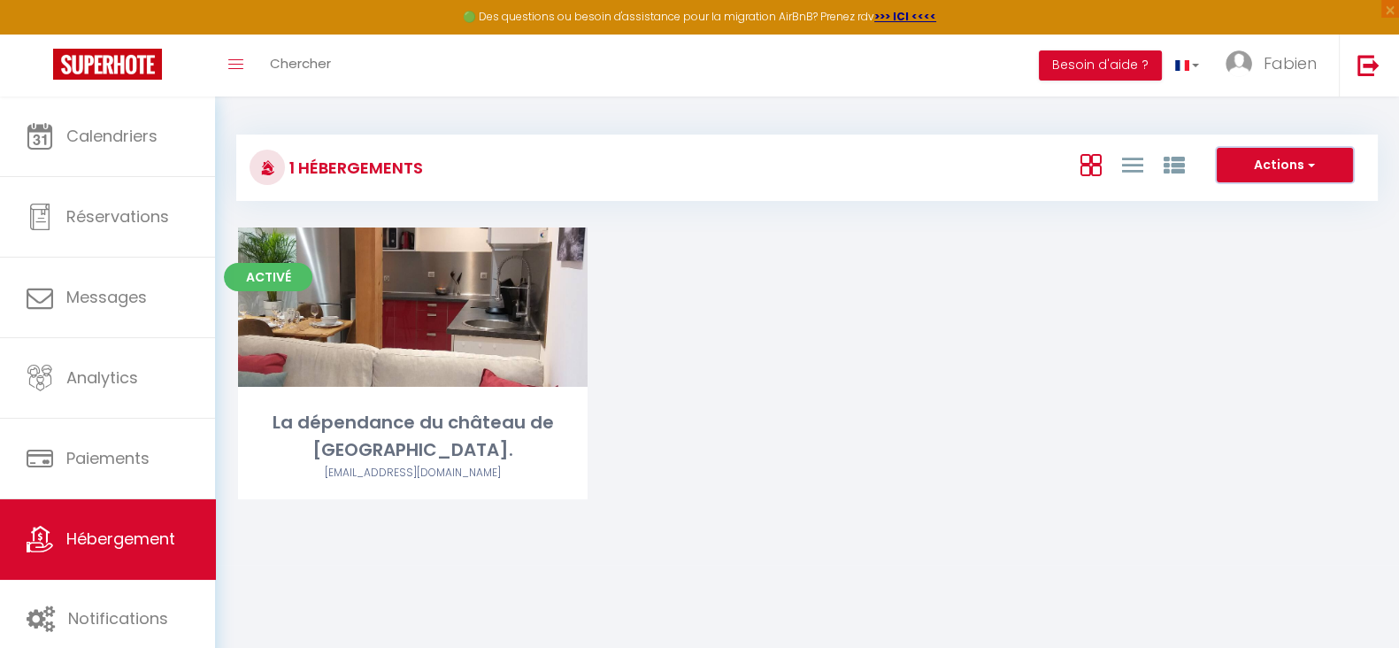
click at [1313, 159] on span "button" at bounding box center [1309, 165] width 11 height 18
click at [1220, 204] on li "Créer un Hébergement" at bounding box center [1271, 201] width 162 height 19
select select "3"
select select "2"
select select "1"
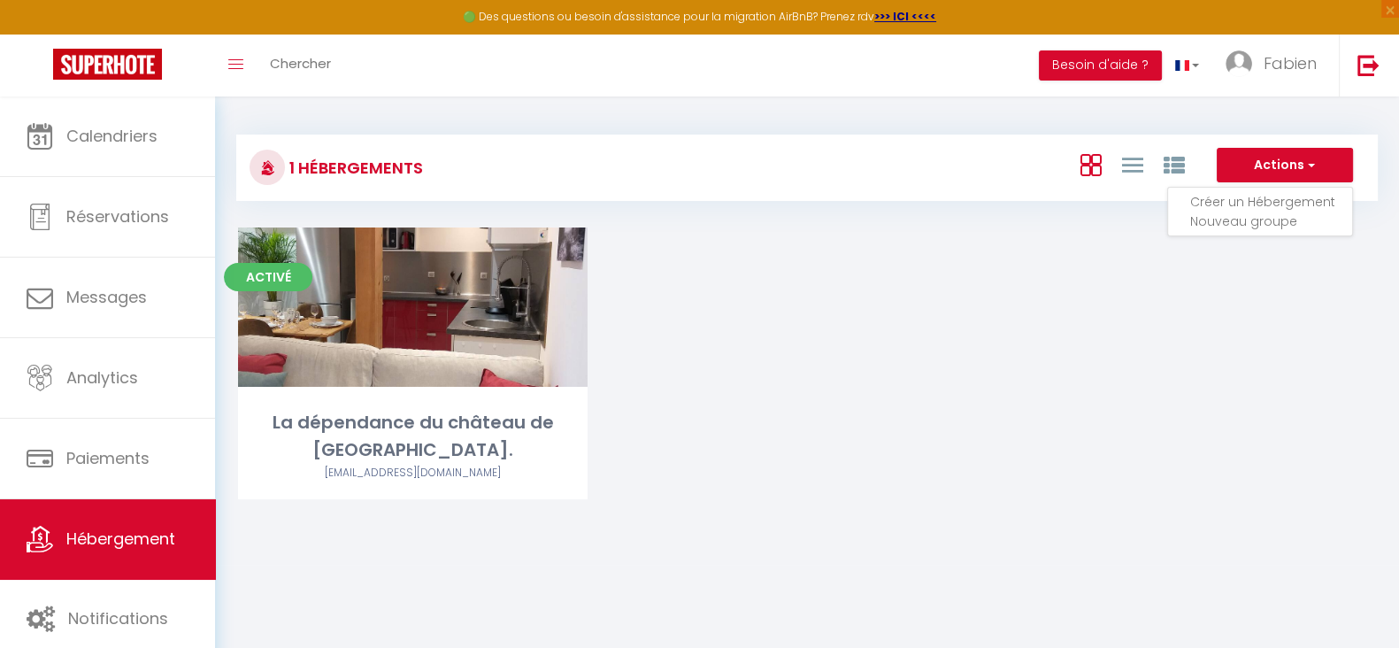
select select "1"
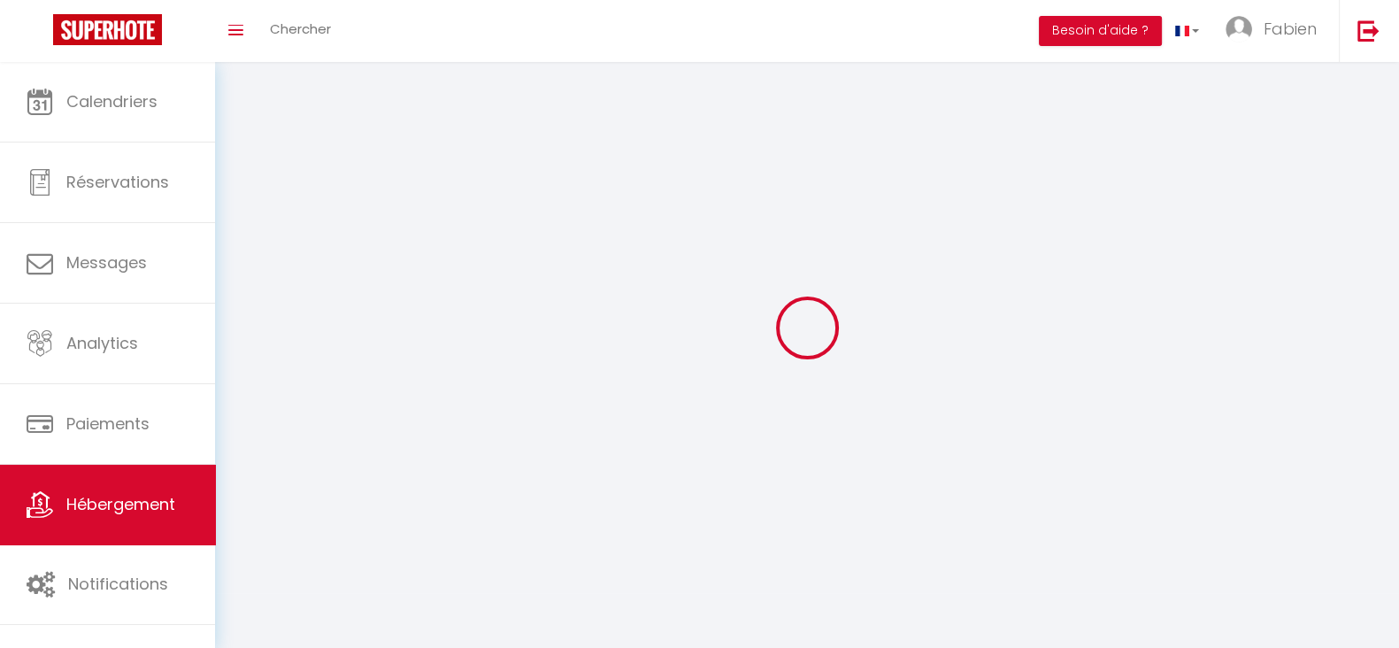
select select
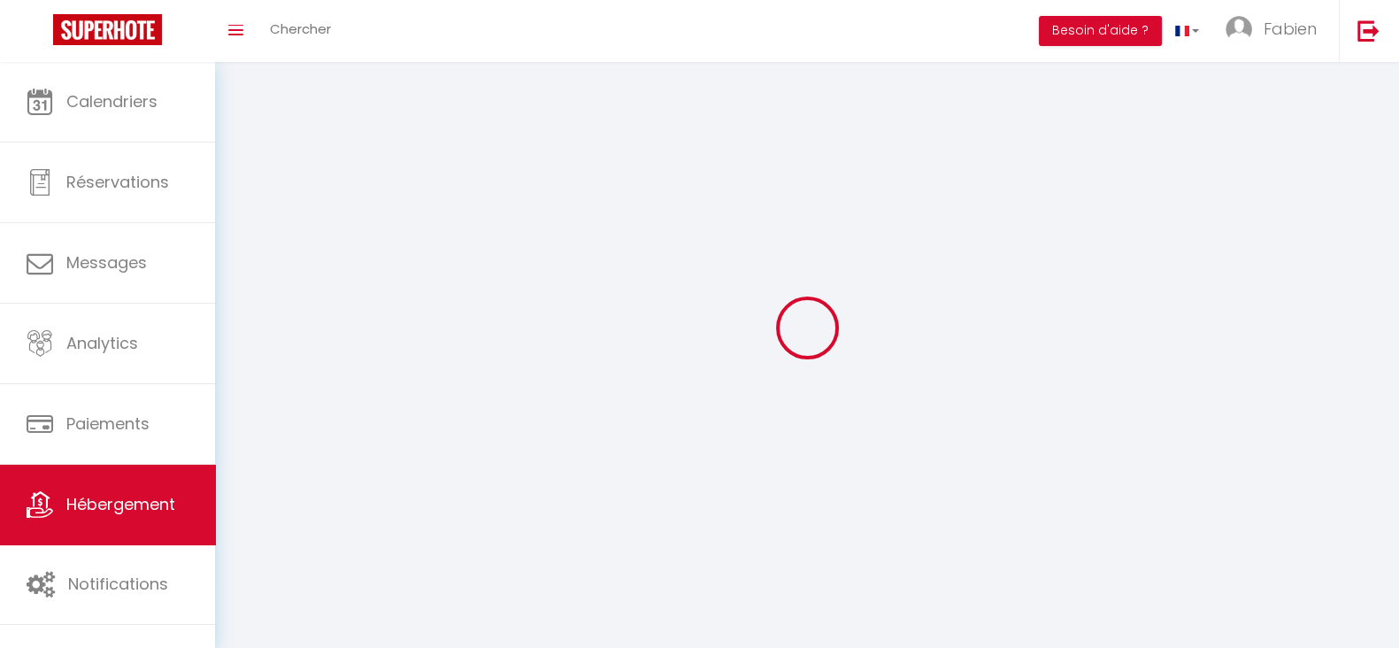
select select
checkbox input "false"
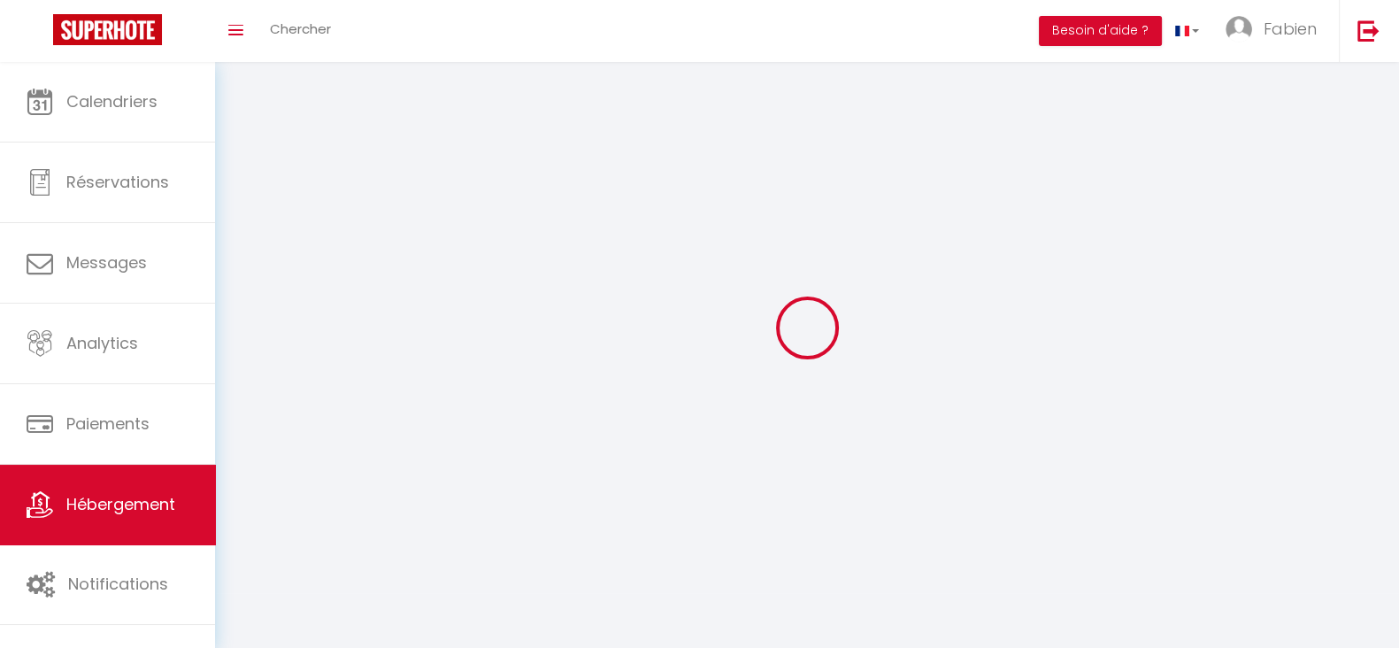
checkbox input "false"
select select
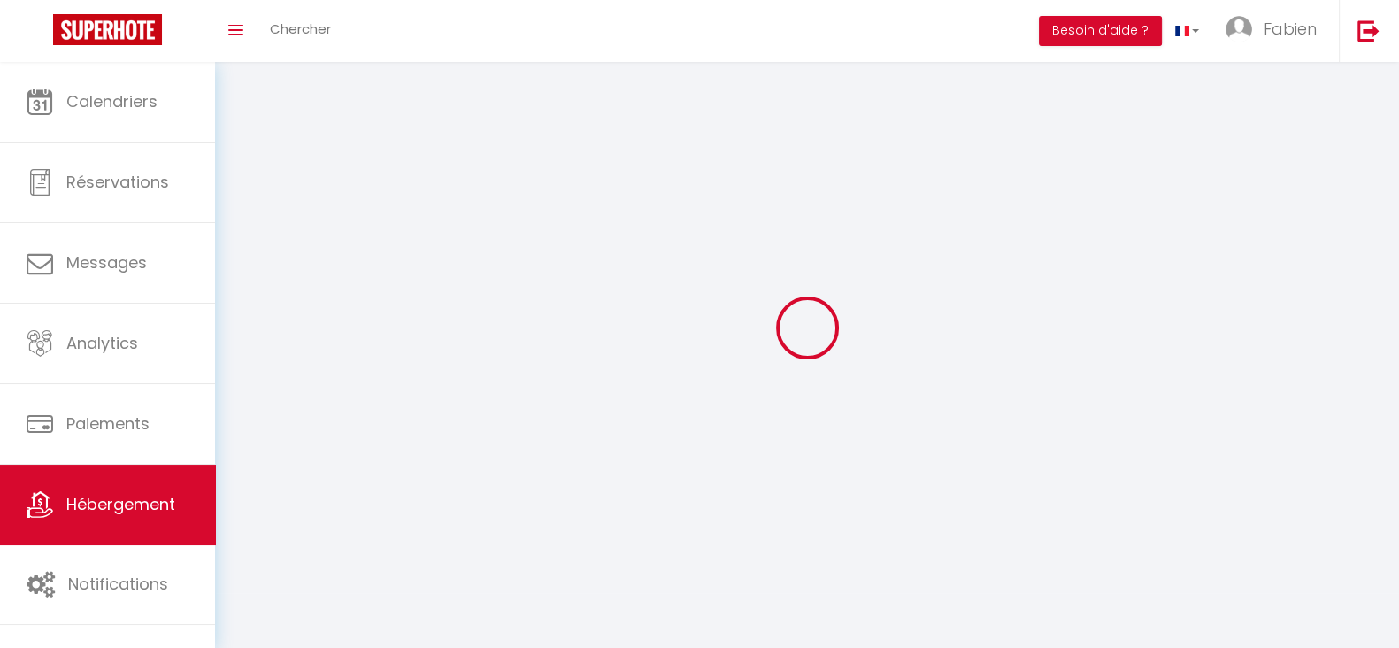
select select
checkbox input "false"
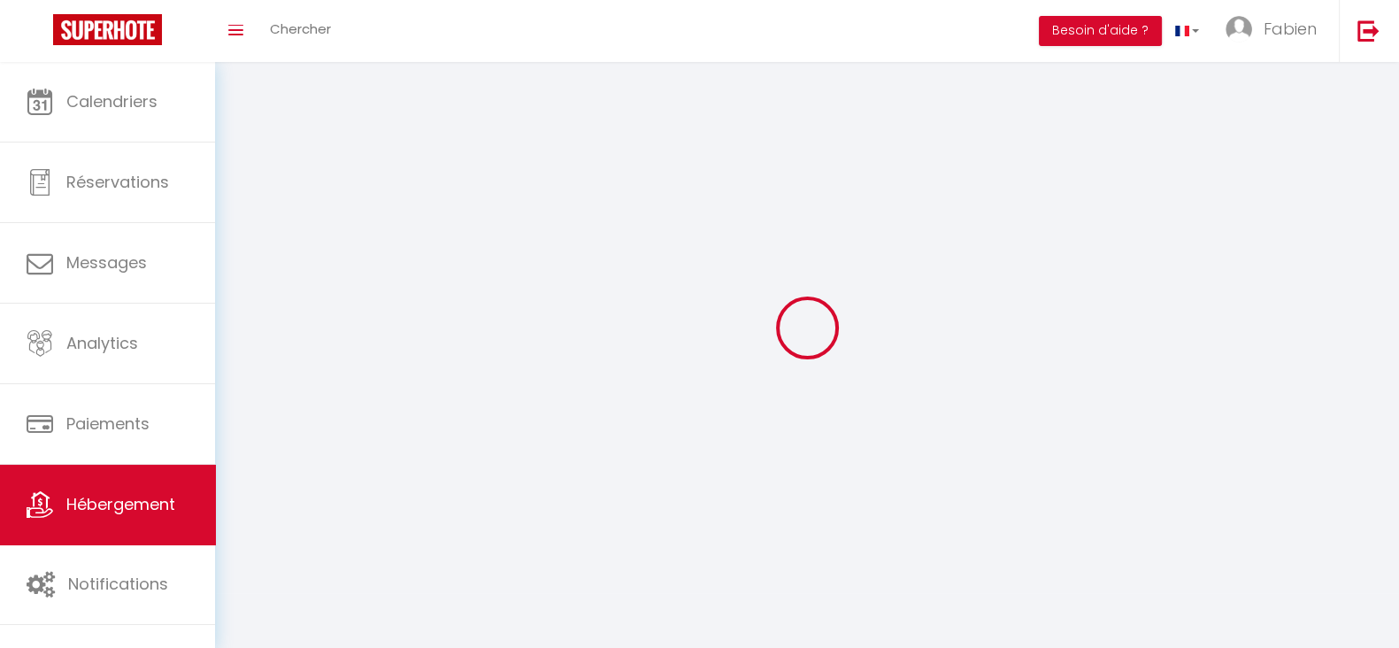
checkbox input "false"
select select
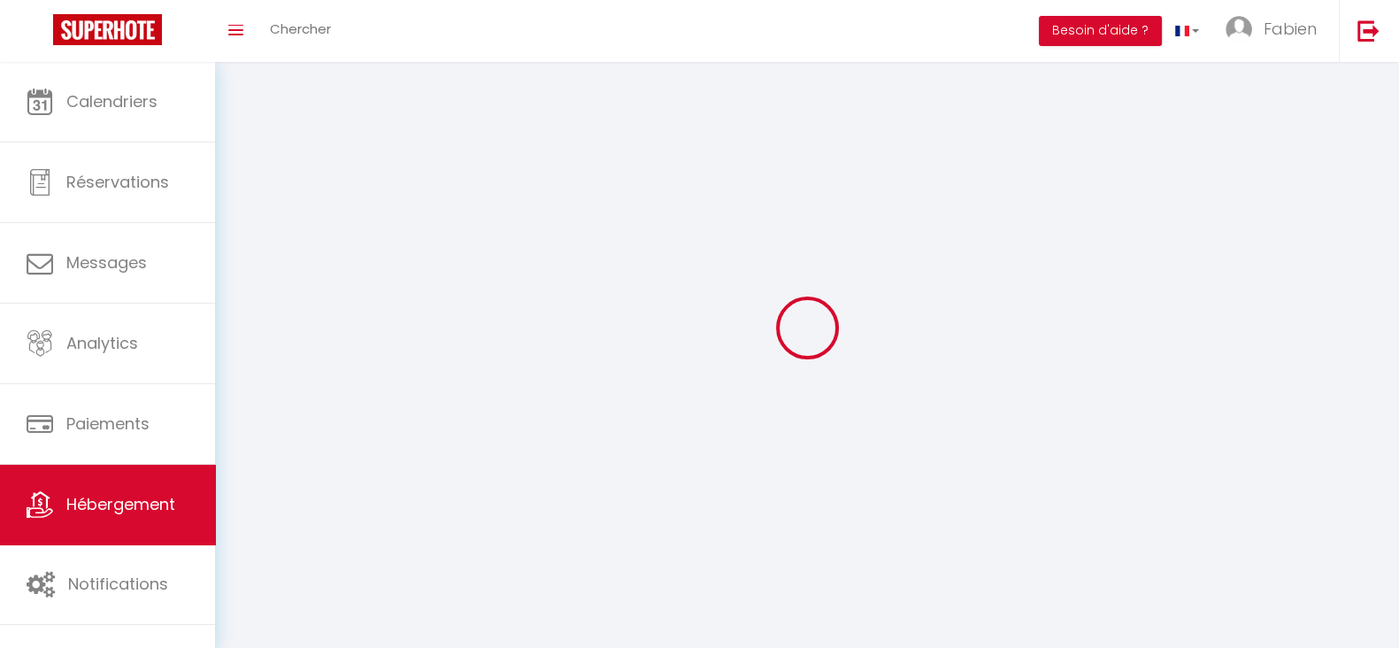
select select
select select "28"
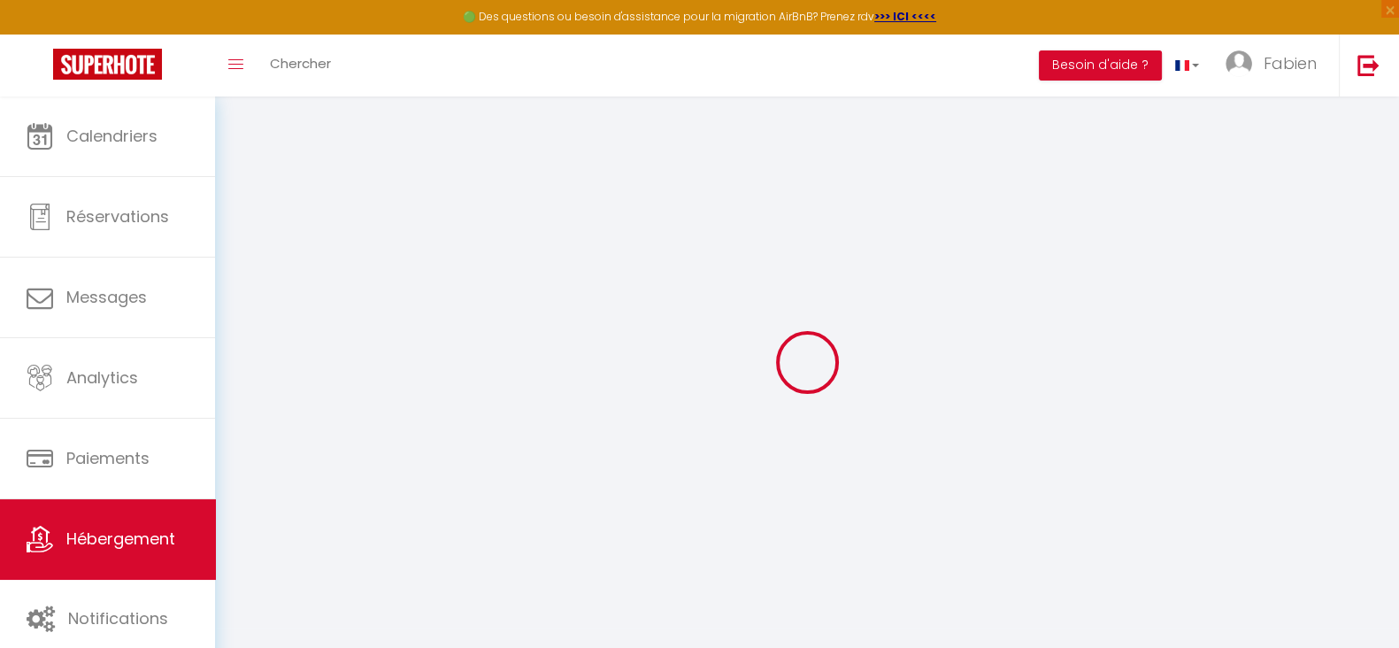
select select
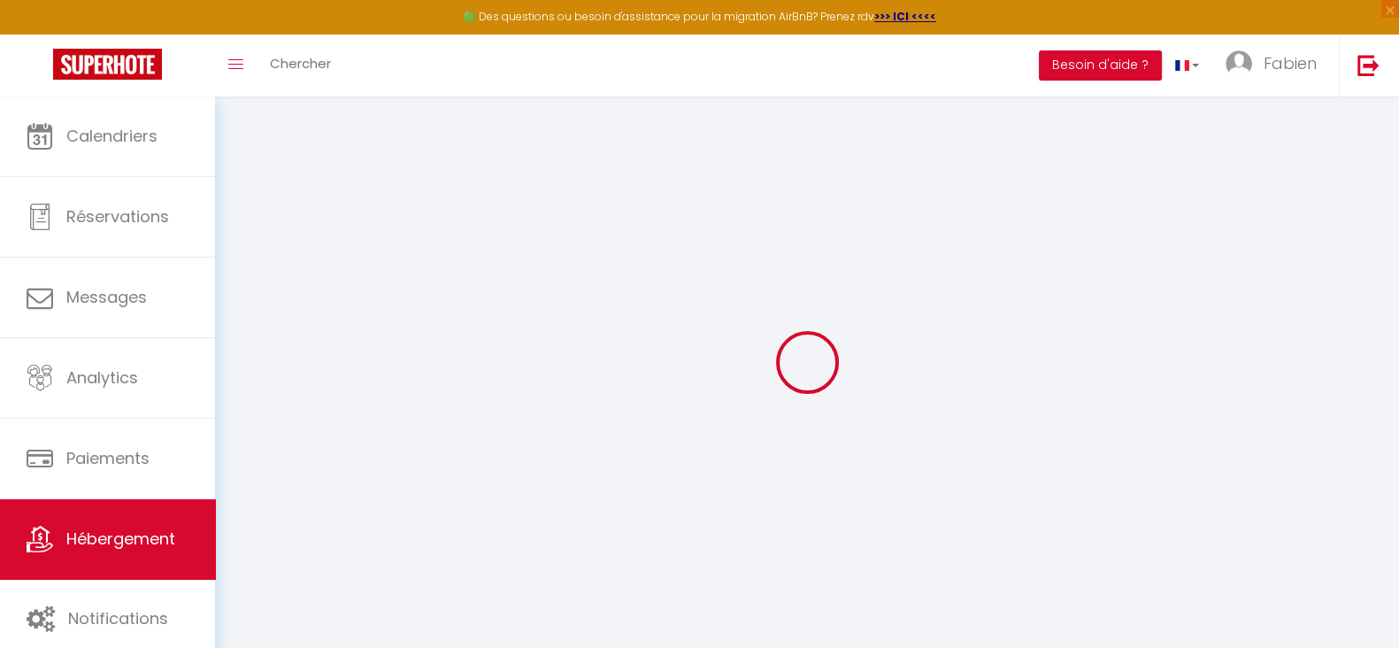
select select
checkbox input "false"
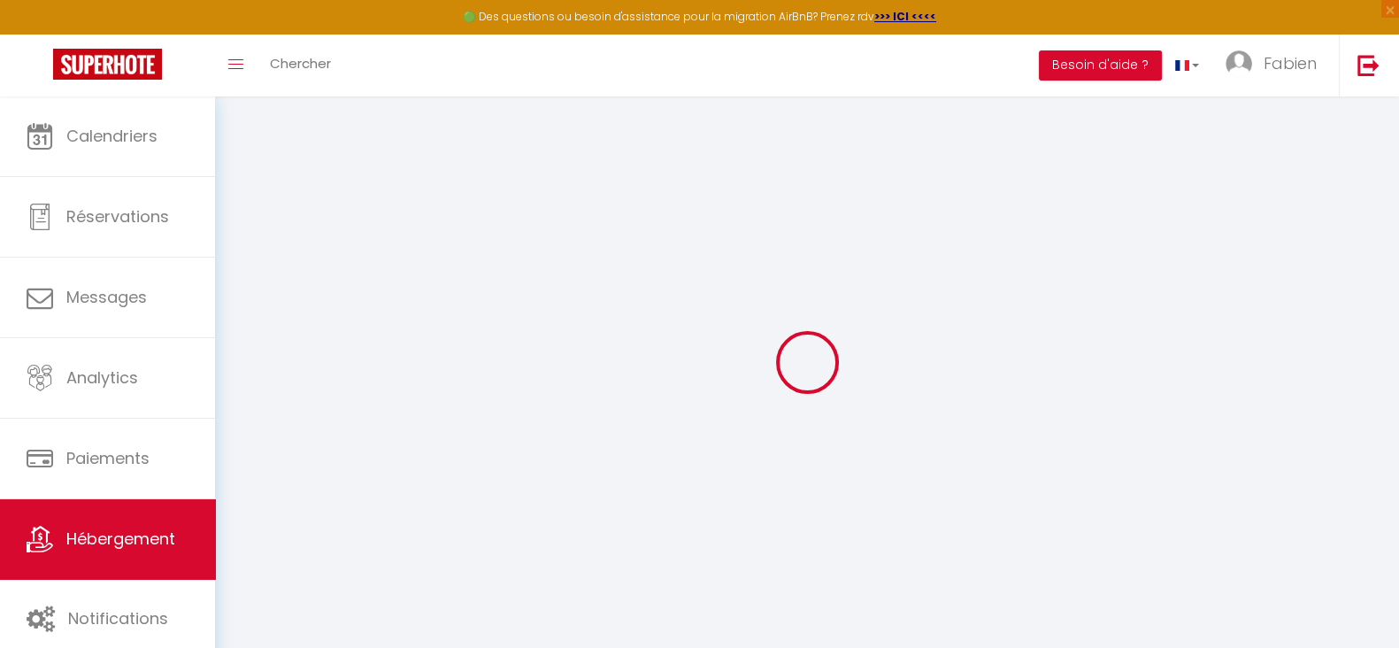
select select
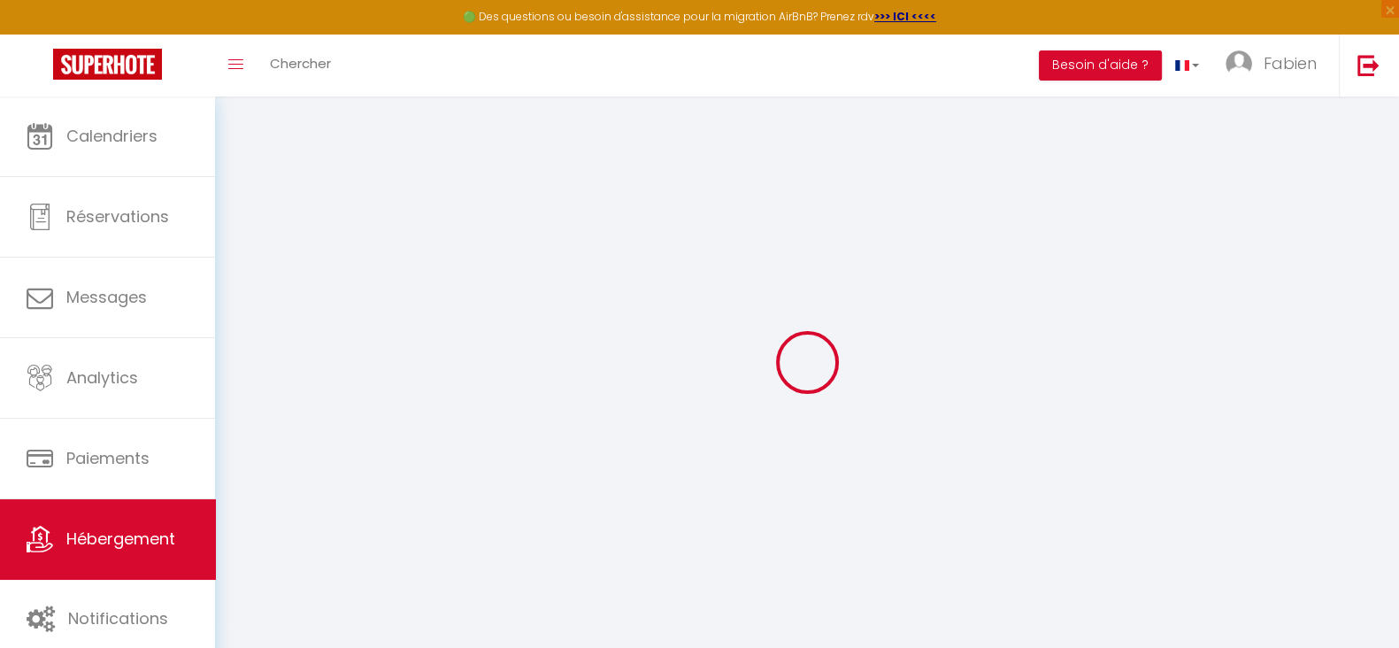
select select
checkbox input "false"
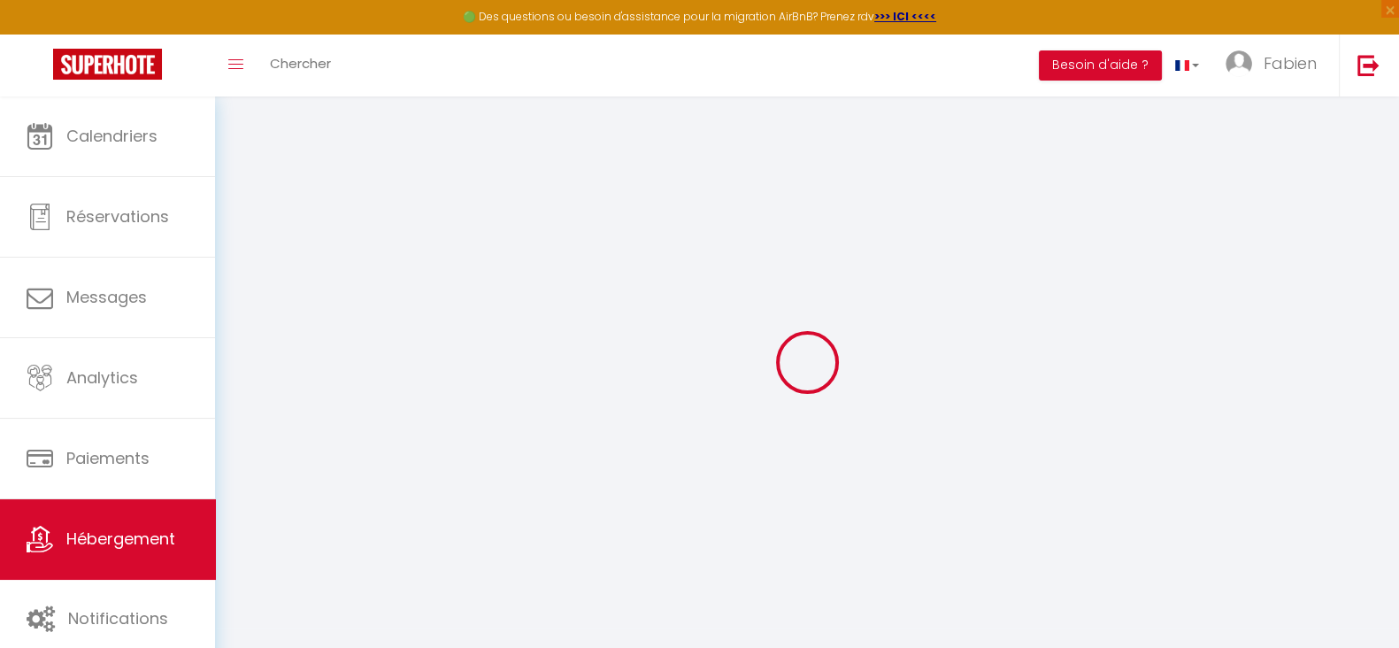
checkbox input "false"
select select
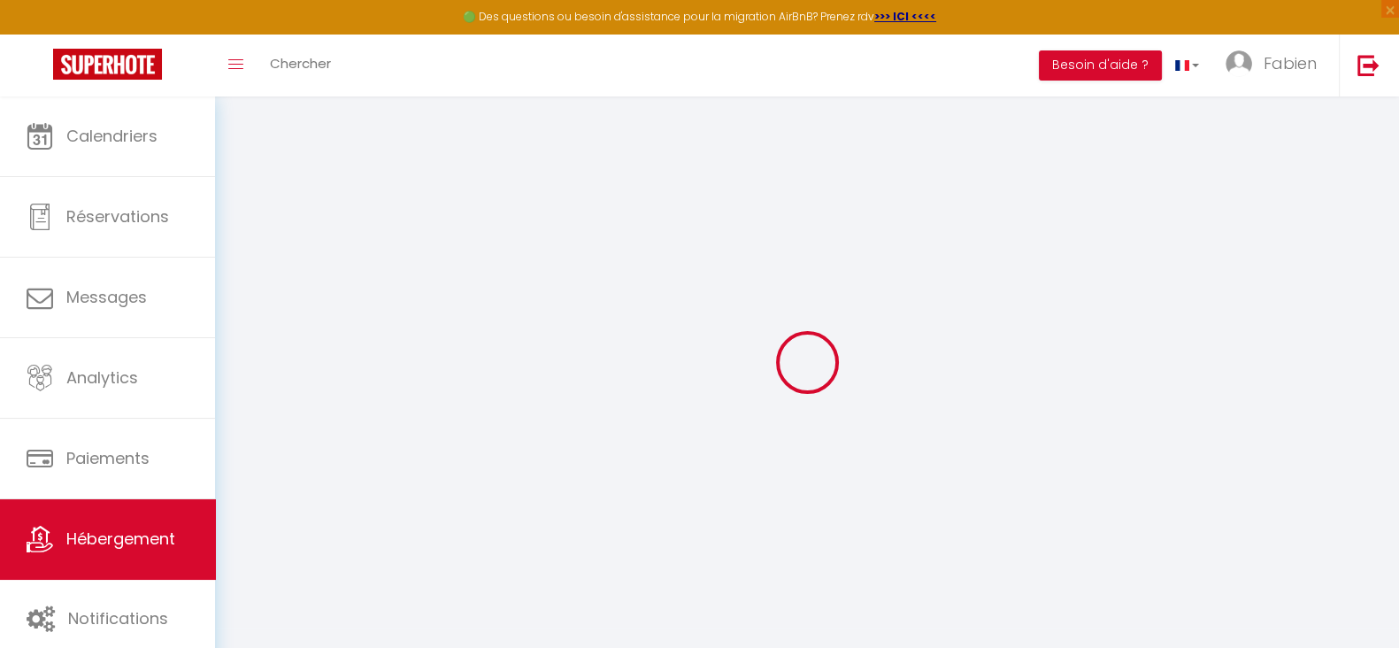
select select
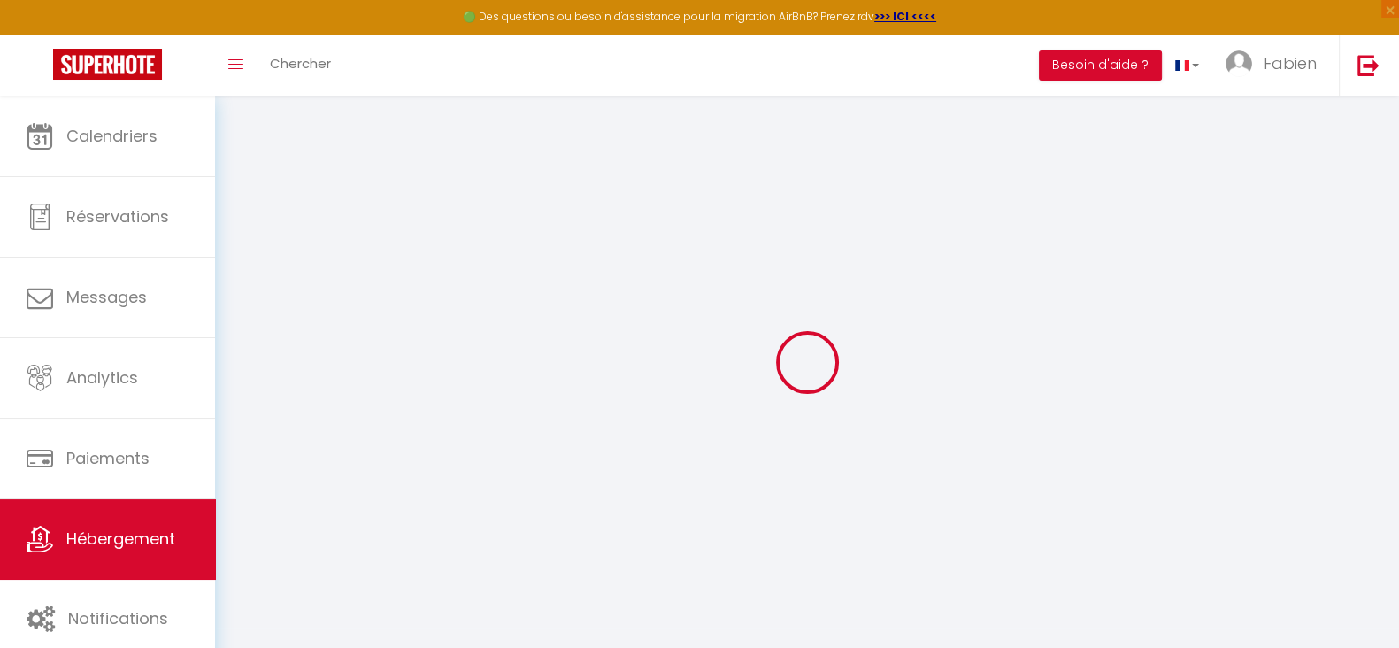
checkbox input "false"
select select
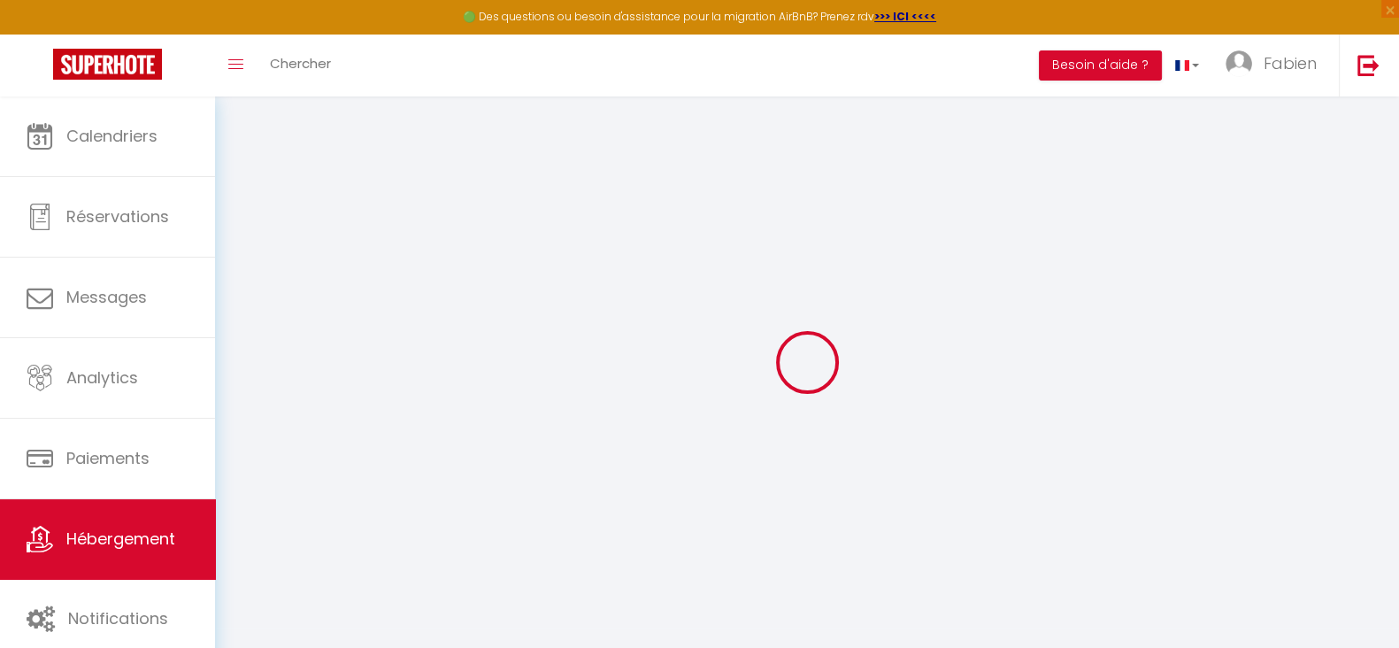
select select
checkbox input "false"
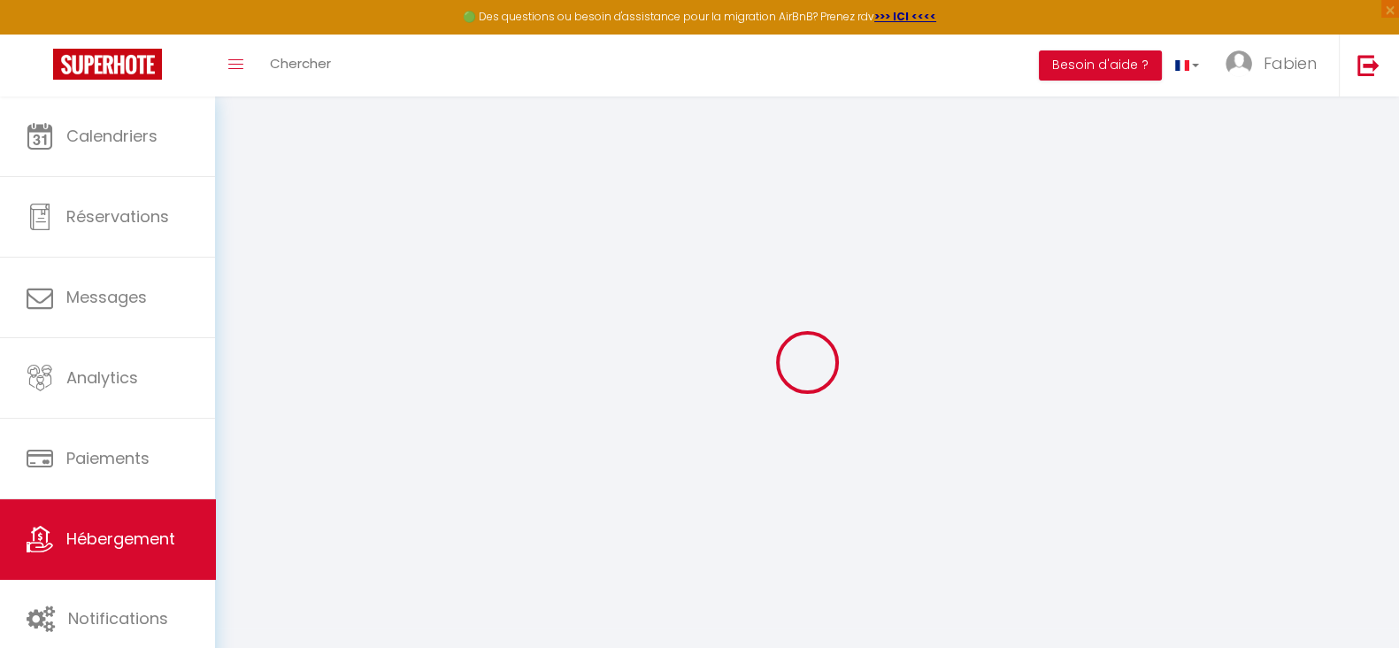
checkbox input "false"
select select
select select "15:00"
select select "23:45"
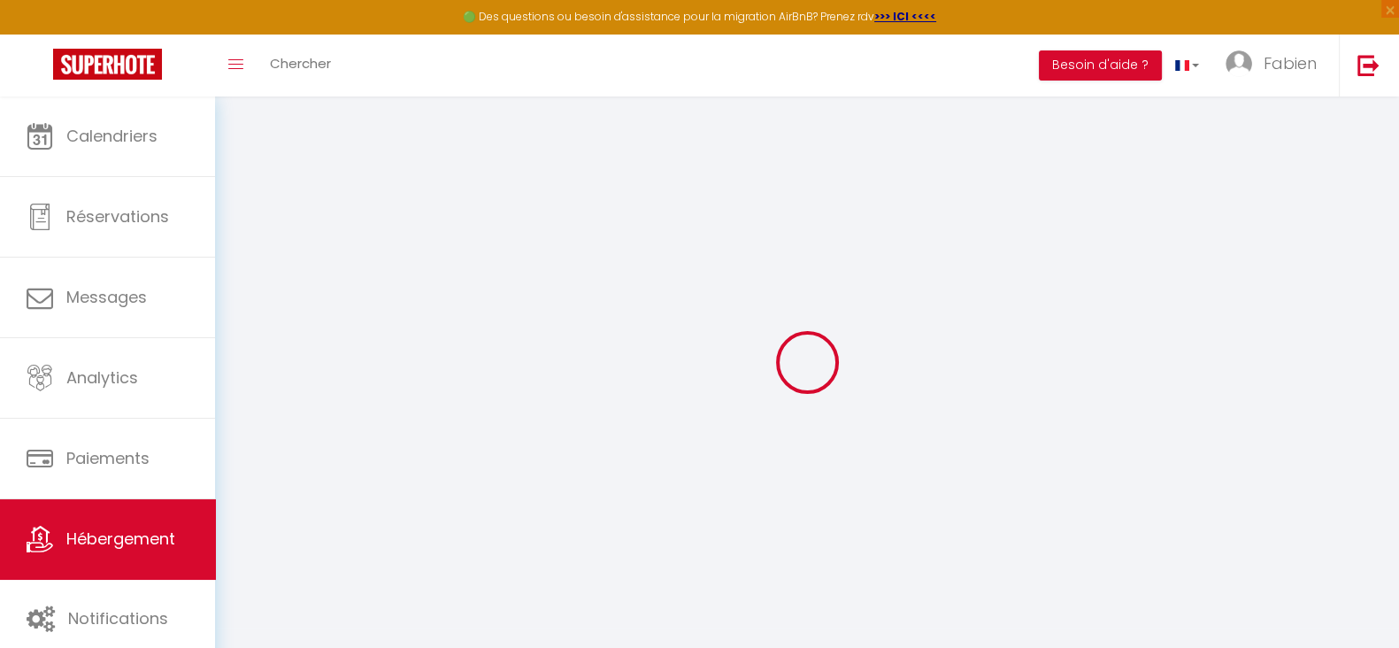
select select "11:00"
select select "30"
select select "120"
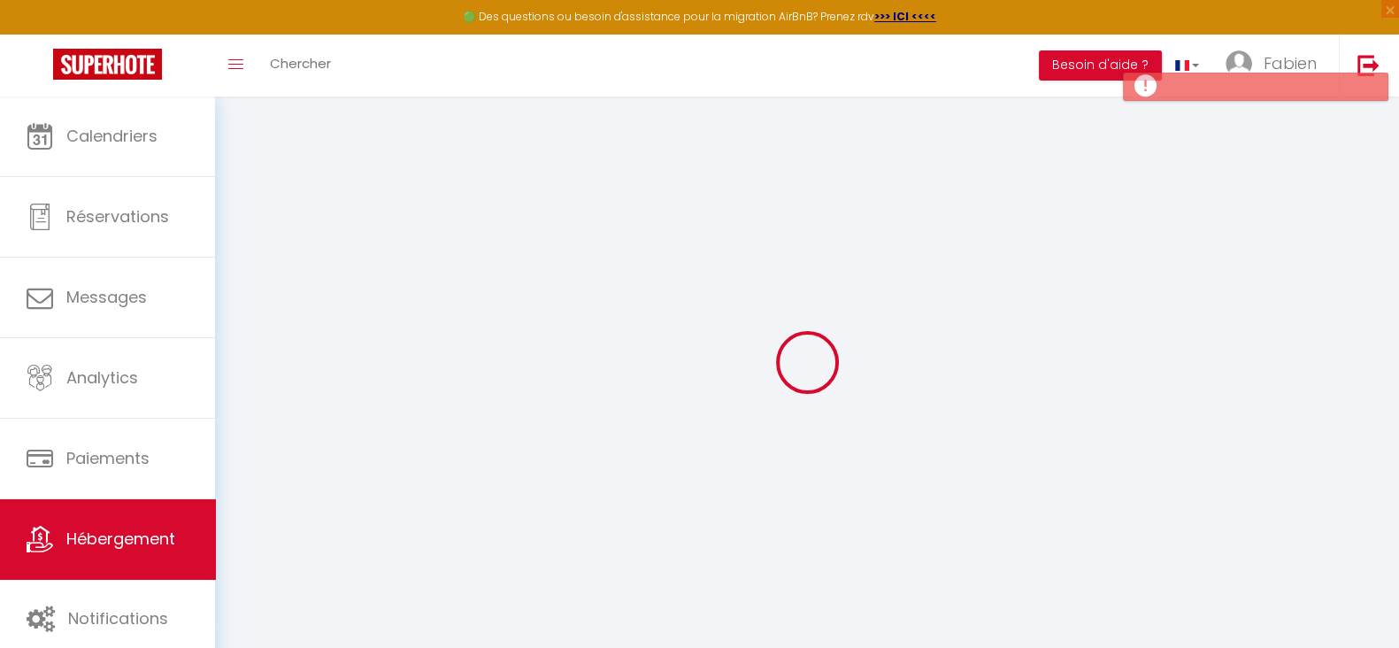
select select
checkbox input "false"
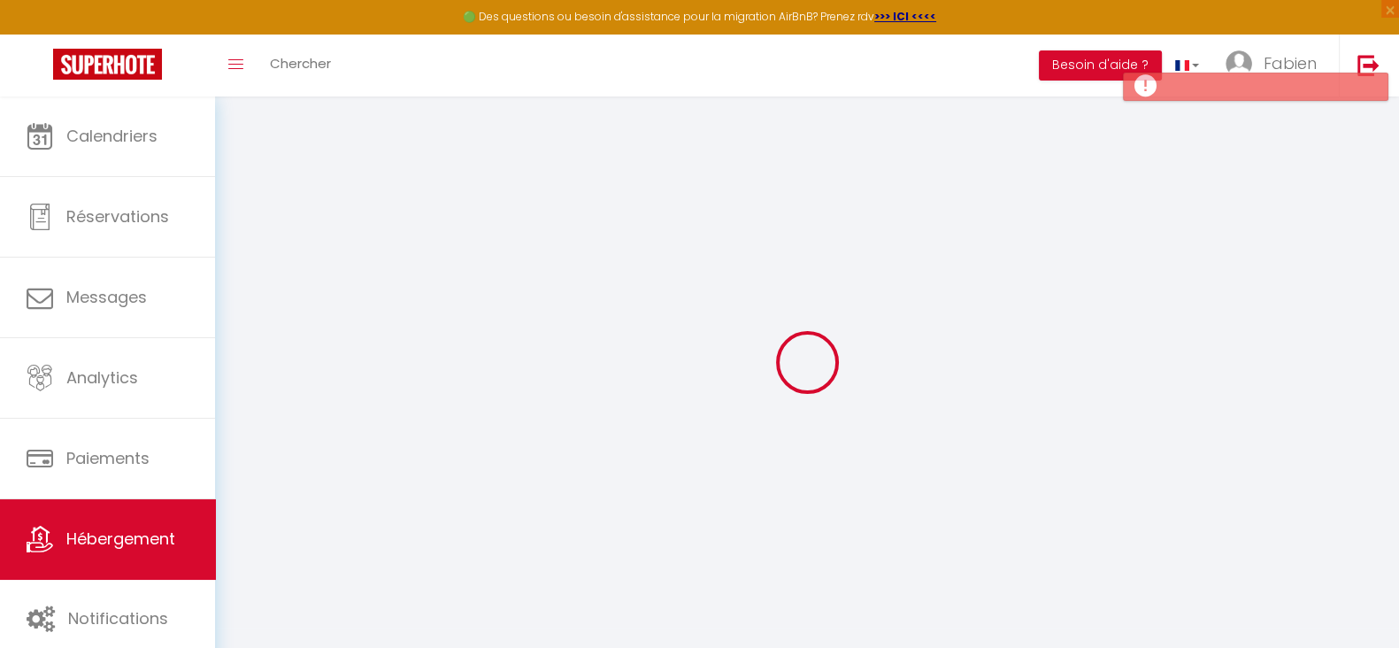
select select
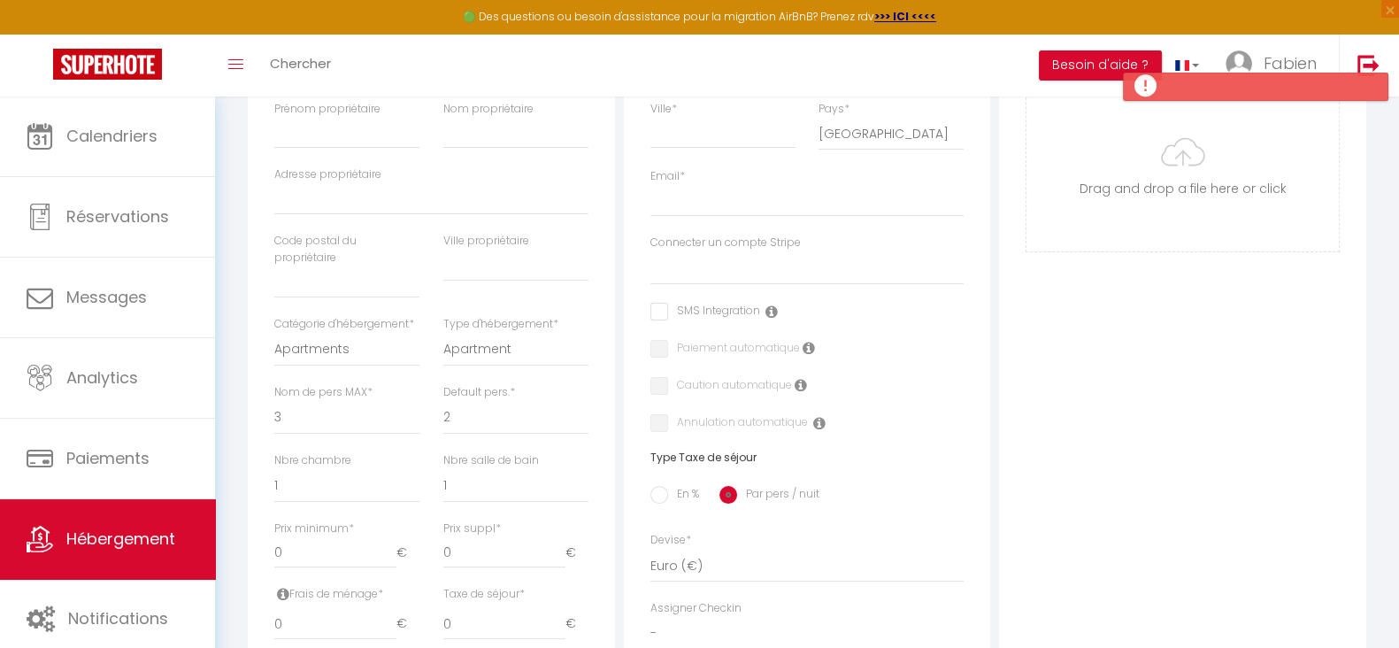
scroll to position [441, 0]
